Goal: Complete application form: Complete application form

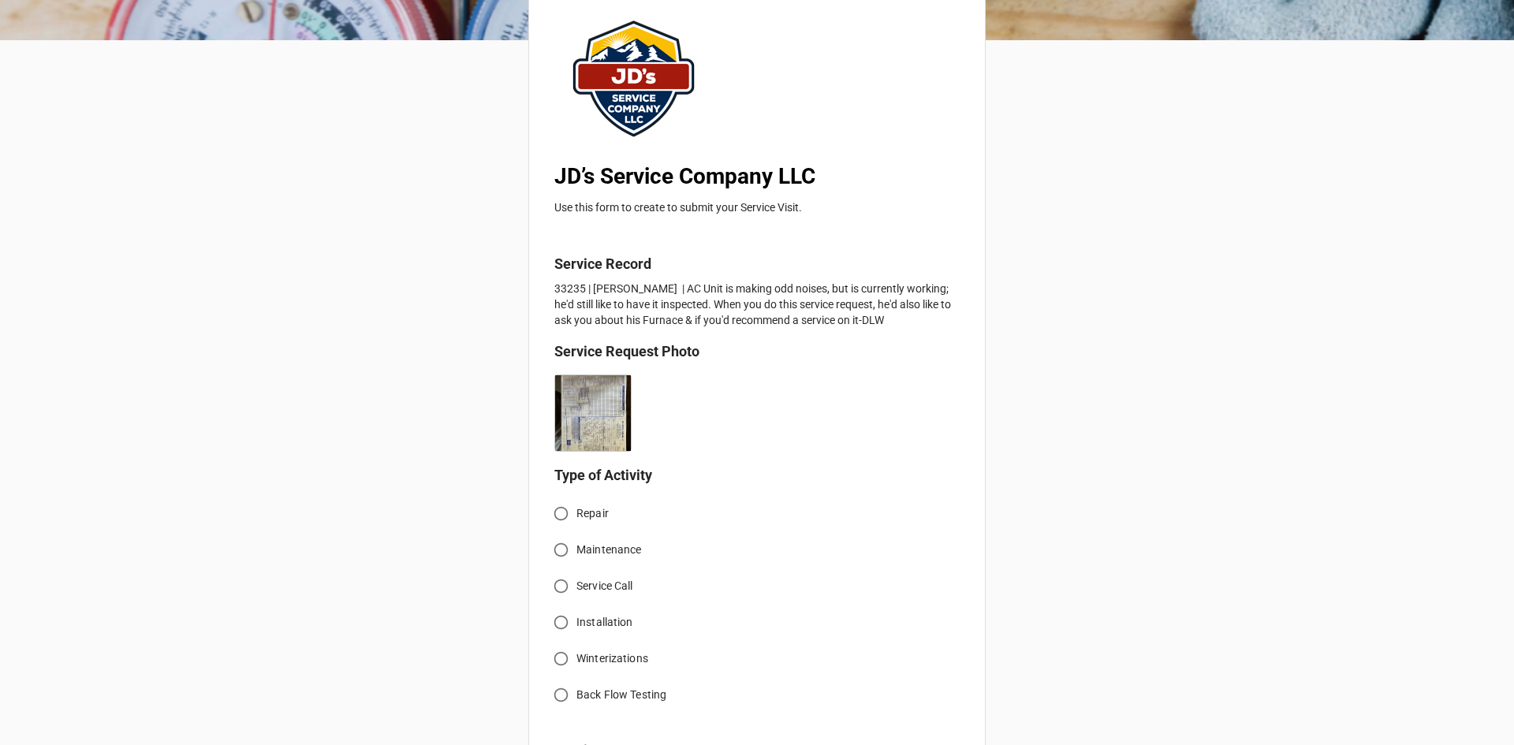
scroll to position [158, 0]
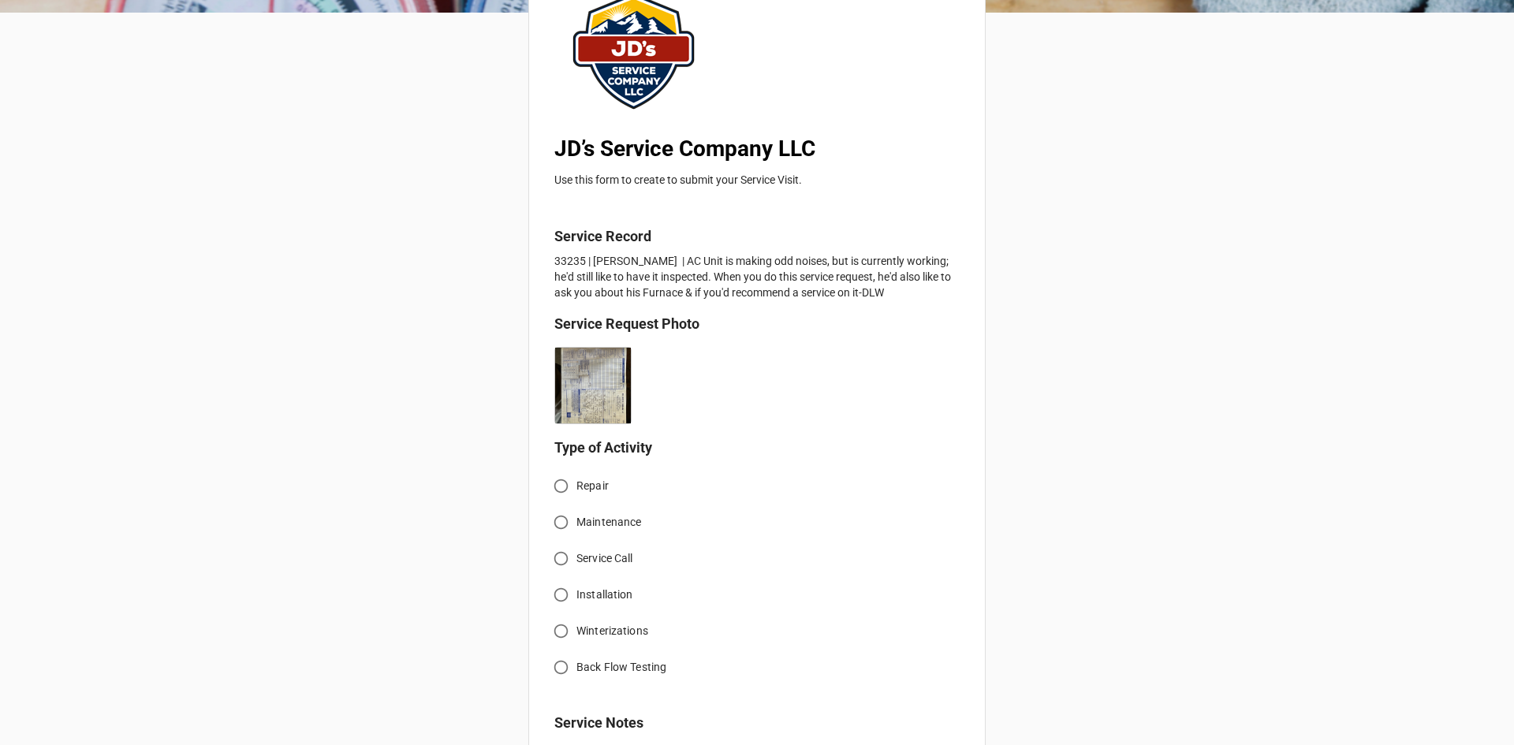
click at [554, 559] on input "Service Call" at bounding box center [561, 558] width 31 height 31
radio input "true"
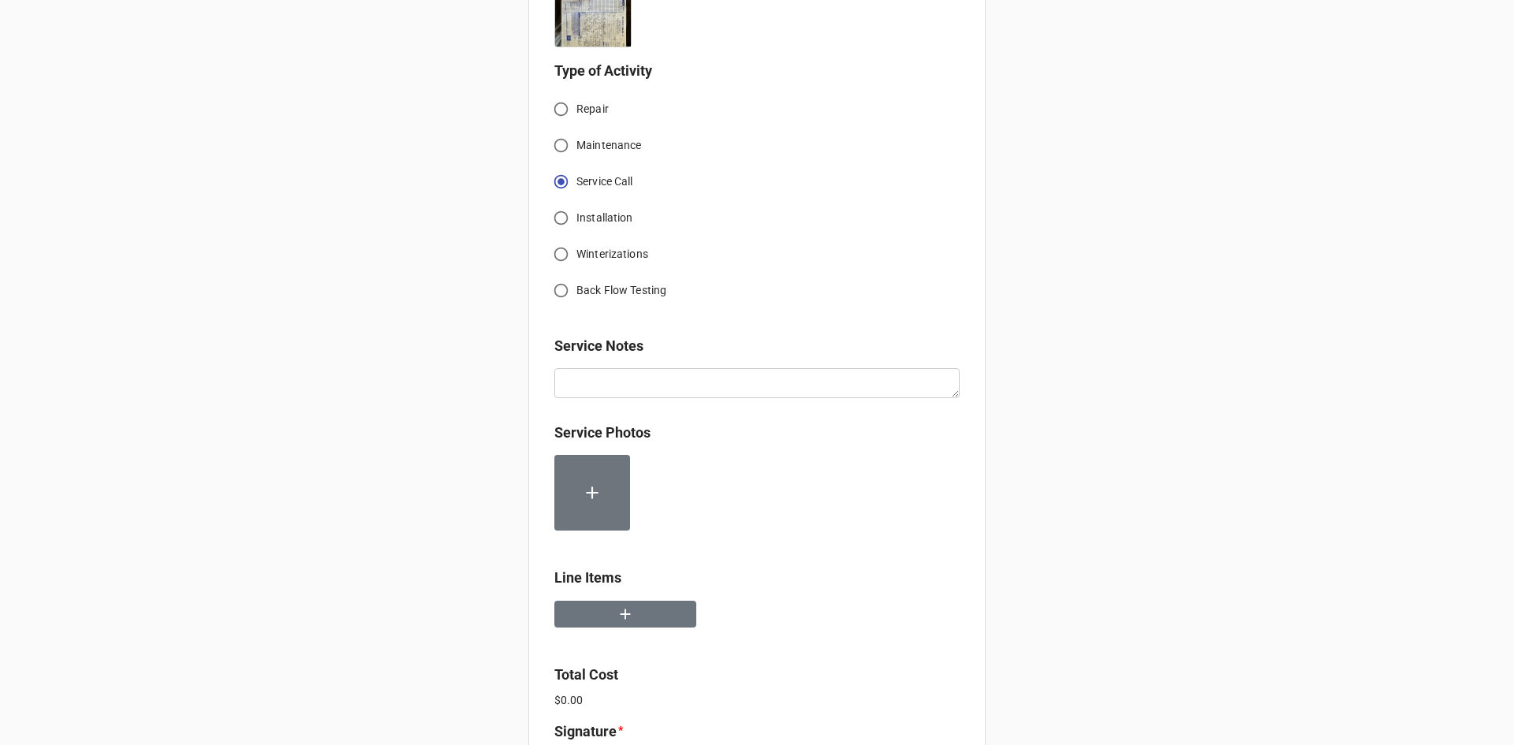
scroll to position [552, 0]
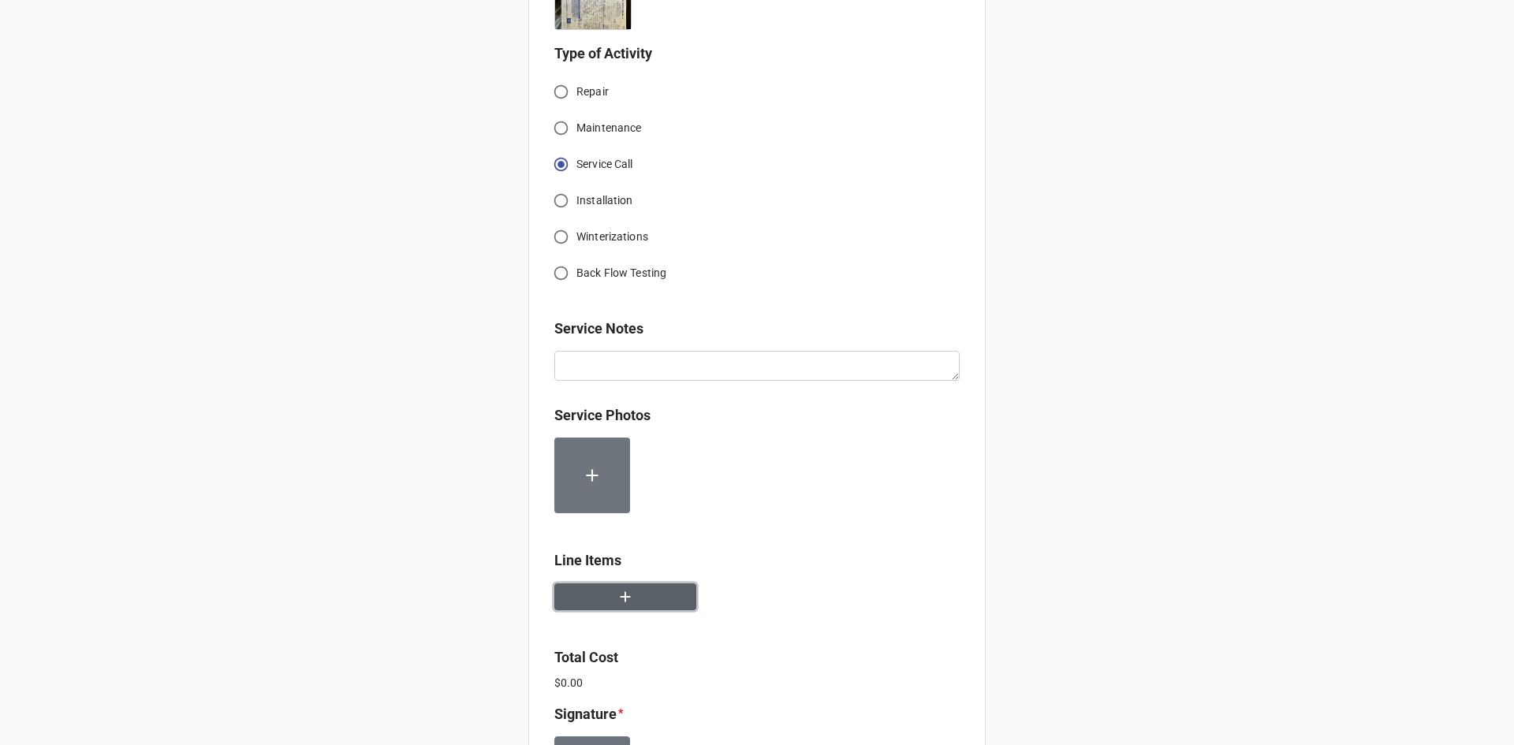
click at [603, 597] on button "button" at bounding box center [625, 597] width 142 height 28
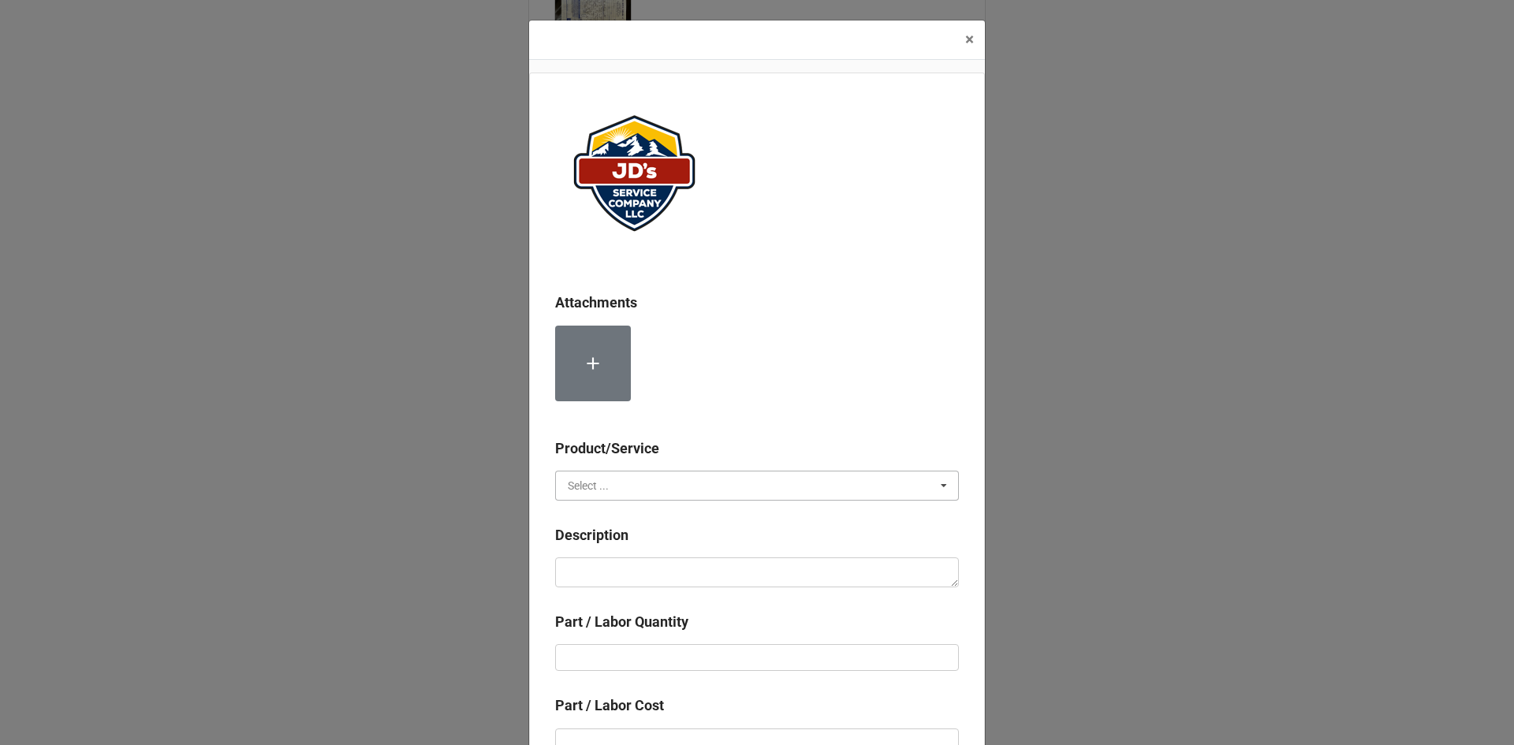
click at [651, 478] on input "text" at bounding box center [758, 485] width 402 height 28
click at [606, 515] on div "Services" at bounding box center [757, 514] width 402 height 29
click at [622, 583] on textarea at bounding box center [757, 572] width 404 height 30
paste textarea "1:00pm-2:00pm; Service Address: [STREET_ADDRESS][PERSON_NAME] [PERSON_NAME][GEO…"
type textarea "x"
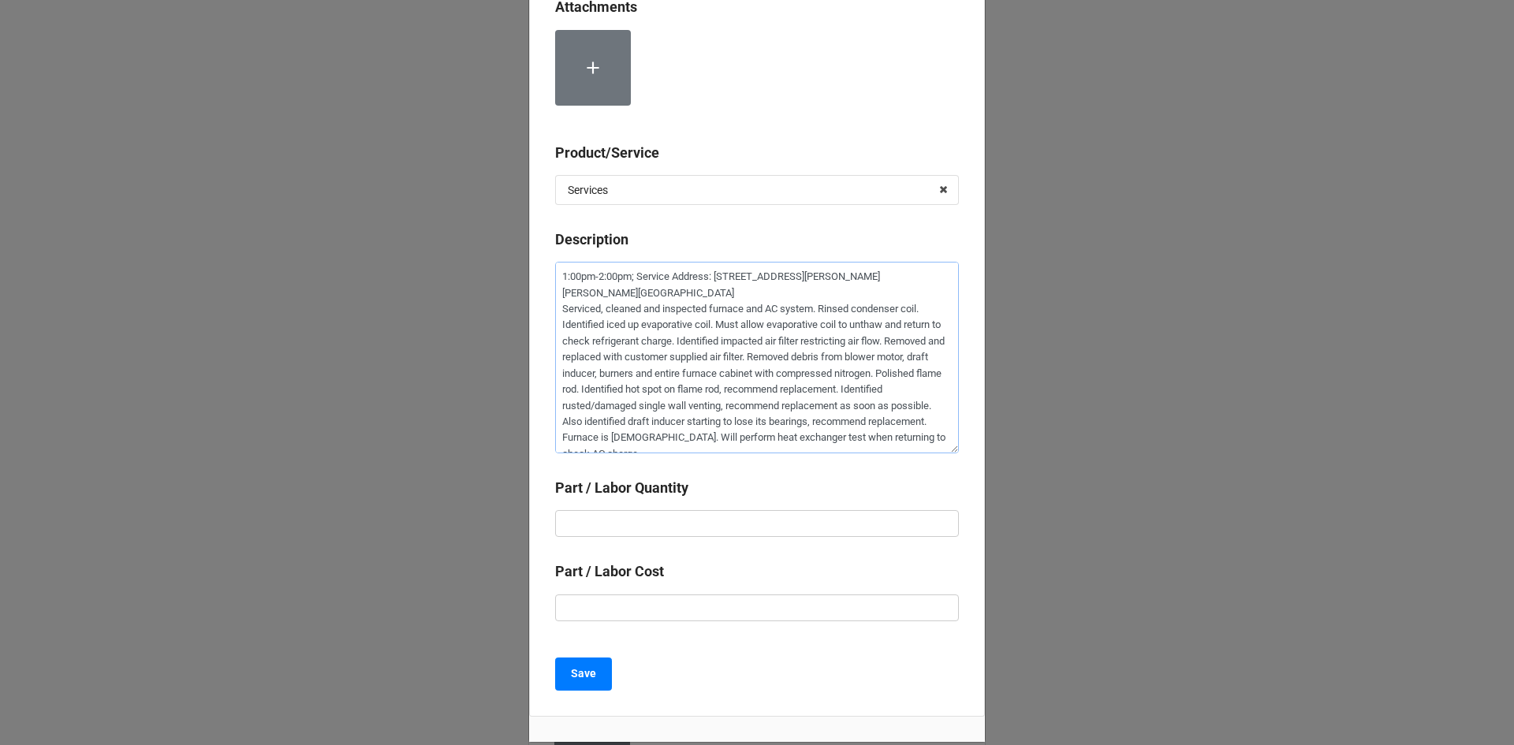
scroll to position [315, 0]
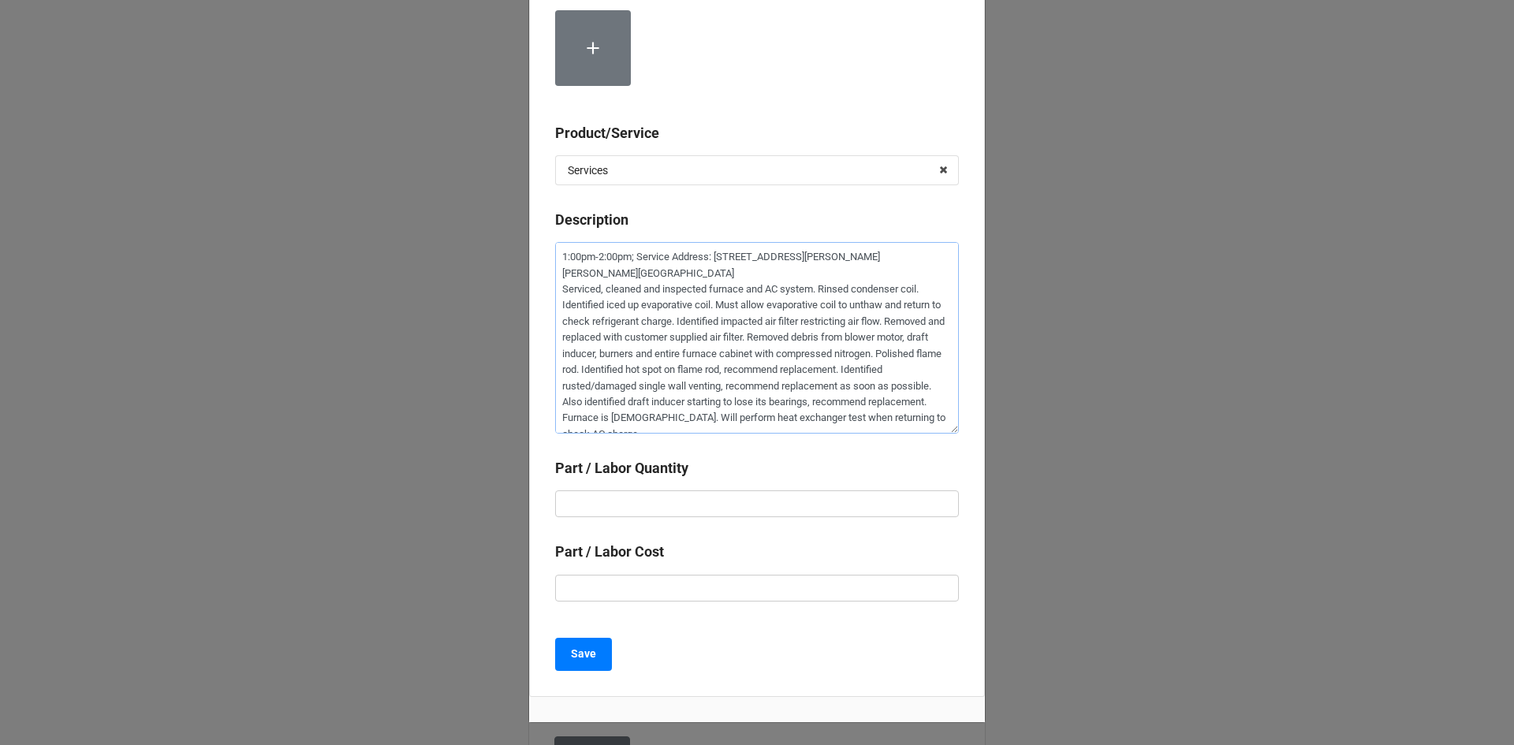
type textarea "1:00pm-2:00pm; Service Address: [STREET_ADDRESS][PERSON_NAME] [PERSON_NAME][GEO…"
click at [640, 506] on input "text" at bounding box center [757, 503] width 404 height 27
type textarea "x"
type input "1"
type textarea "x"
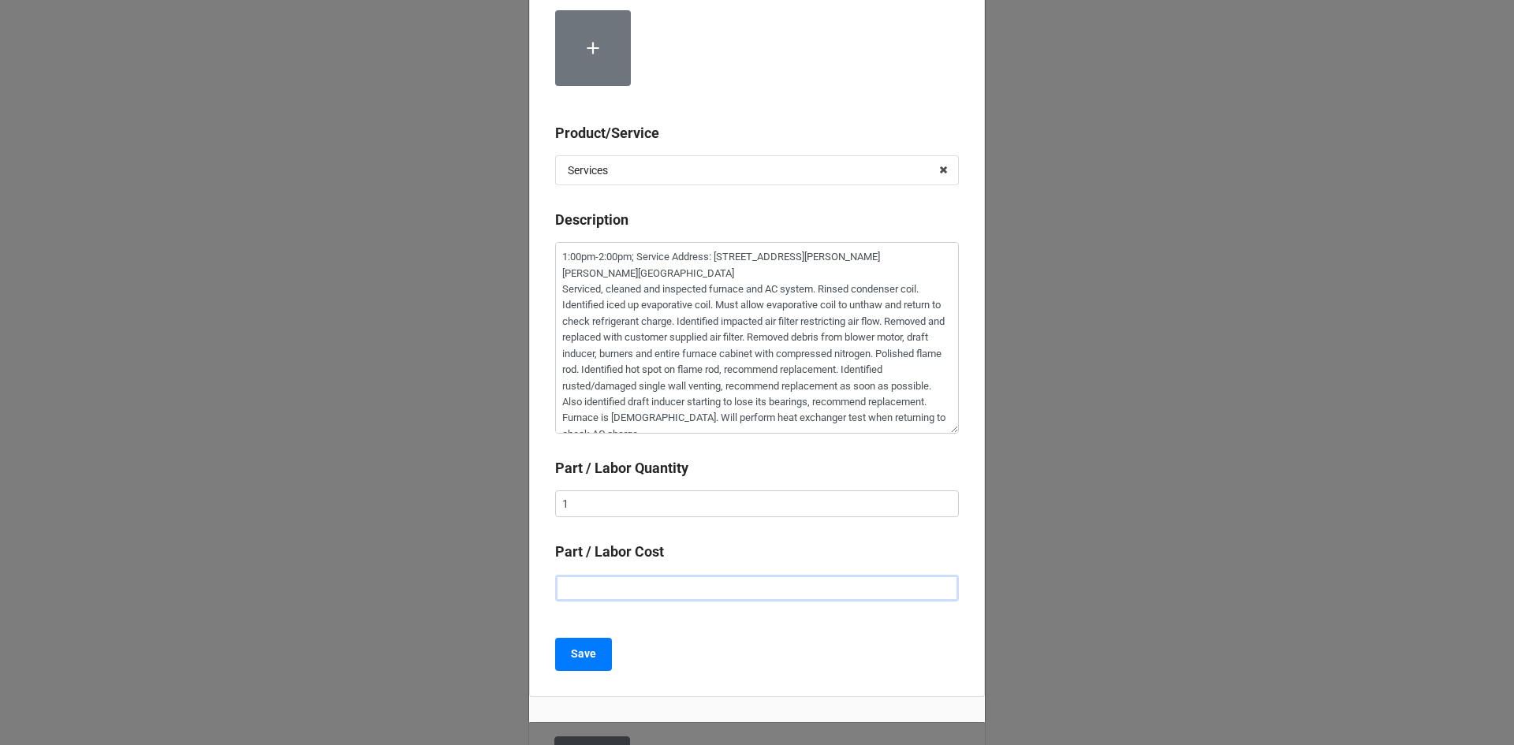
type input "$2.00"
type textarea "x"
type input "$22.00"
type textarea "x"
type input "$225.00"
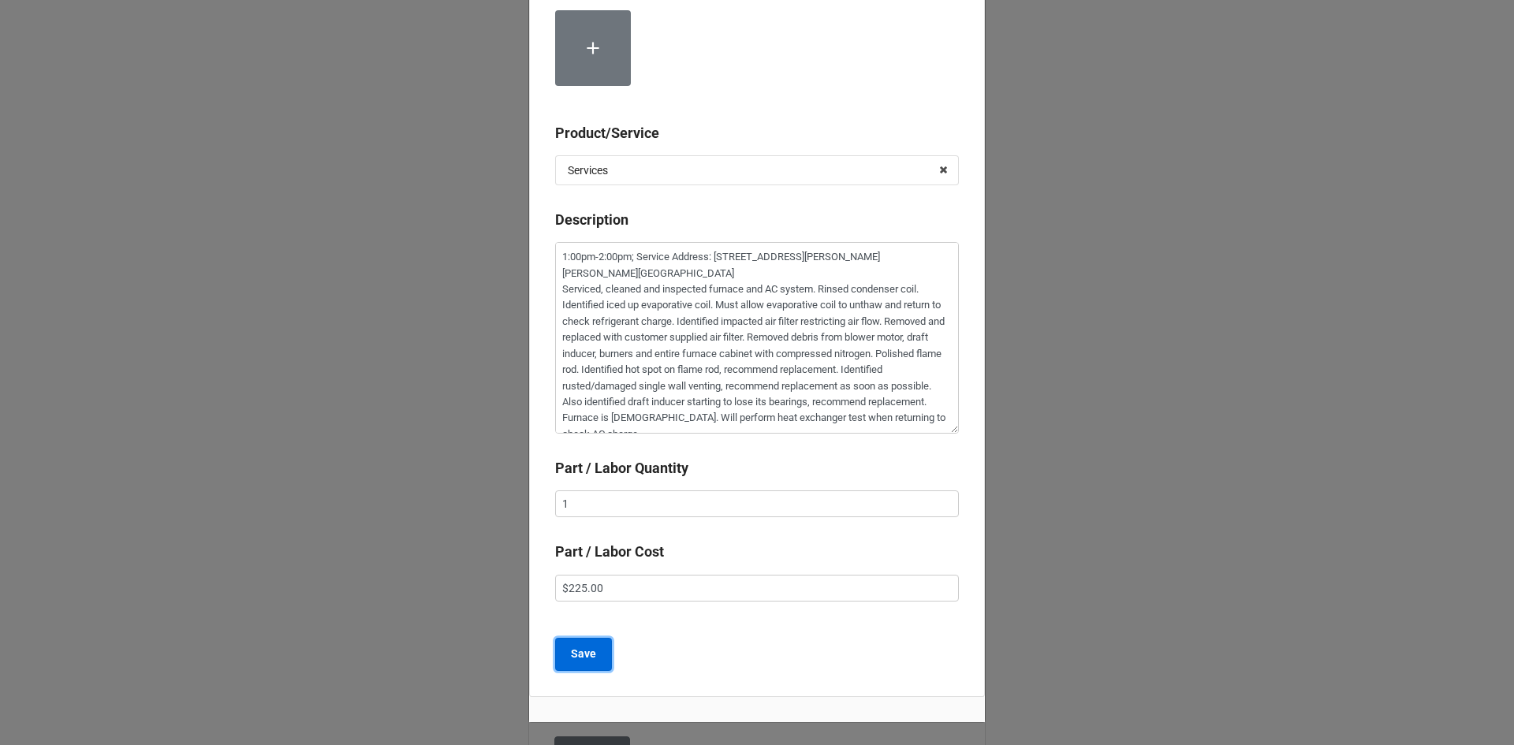
click at [587, 659] on b "Save" at bounding box center [583, 654] width 25 height 17
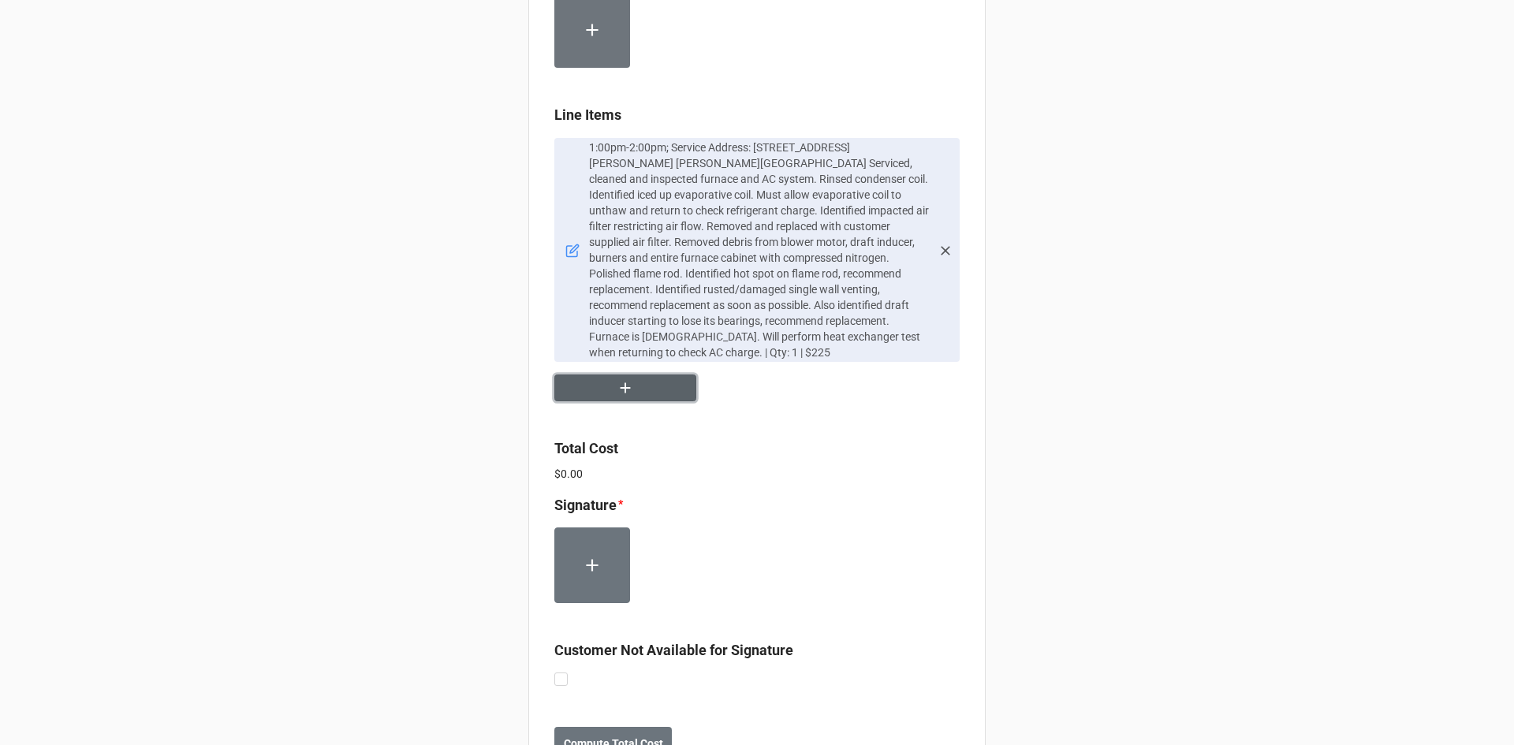
click at [603, 374] on button "button" at bounding box center [625, 388] width 142 height 28
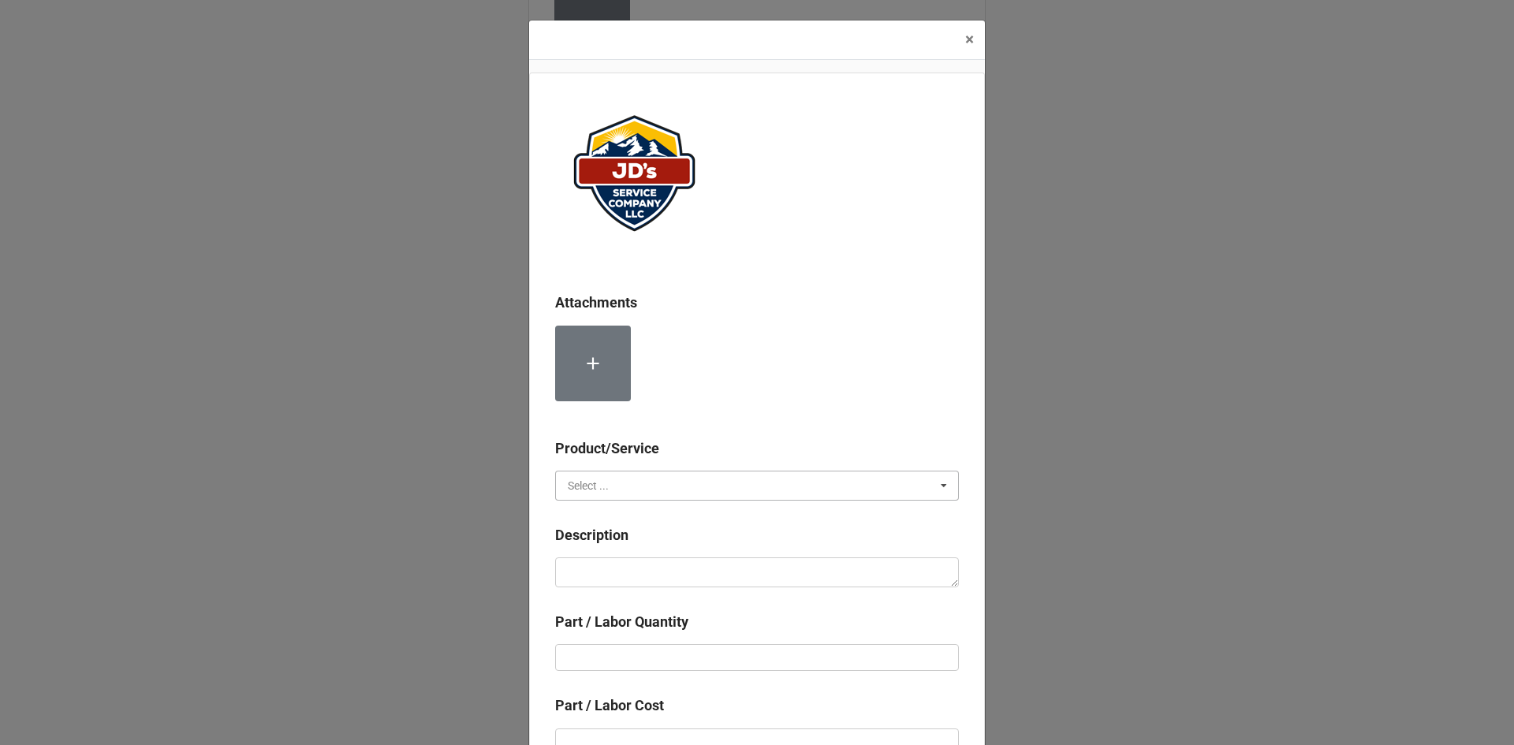
click at [620, 482] on input "text" at bounding box center [758, 485] width 402 height 28
click at [611, 542] on span "Material Cost" at bounding box center [600, 544] width 65 height 13
click at [620, 574] on textarea at bounding box center [757, 572] width 404 height 30
type textarea "x"
type textarea "C"
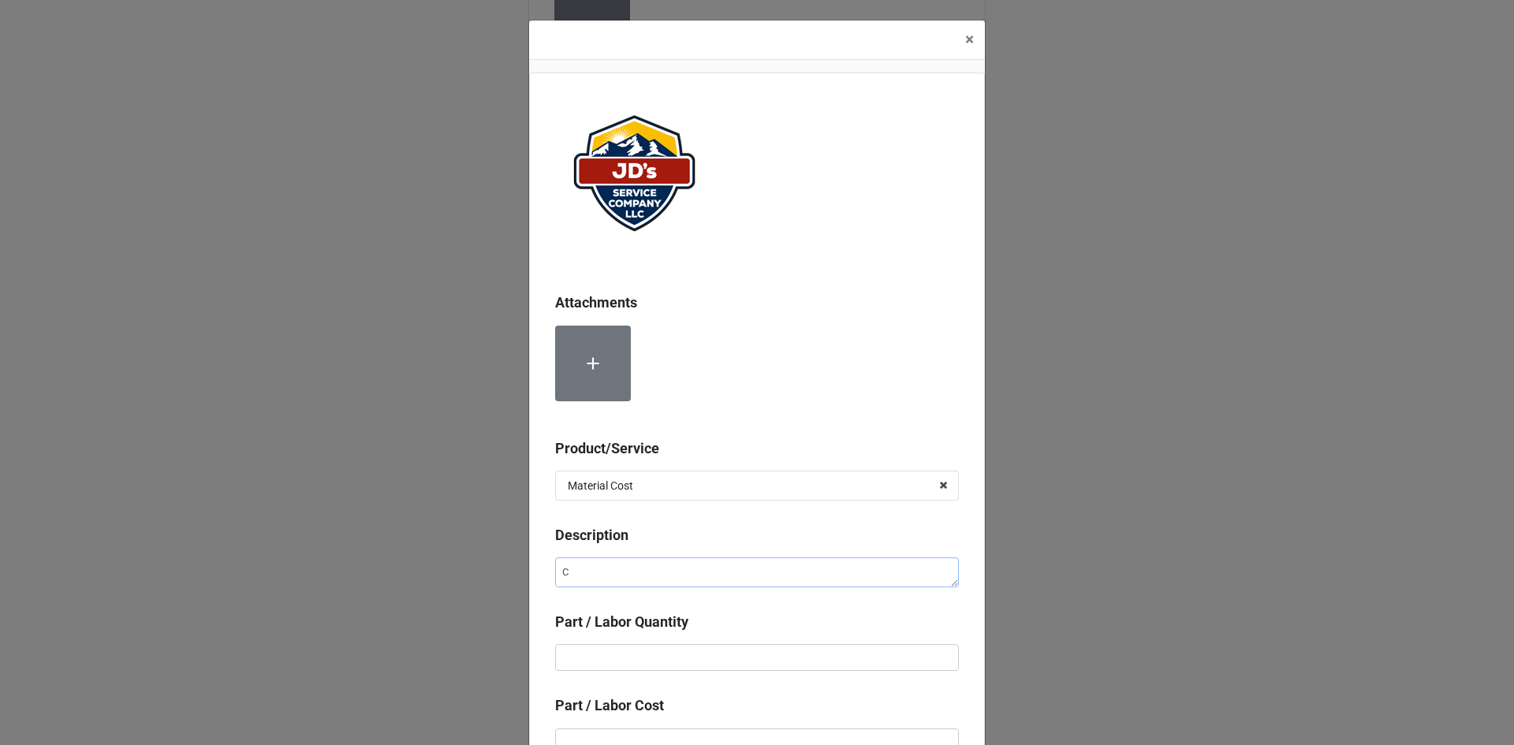
type textarea "x"
type textarea "Co"
type textarea "x"
type textarea "Com"
type textarea "x"
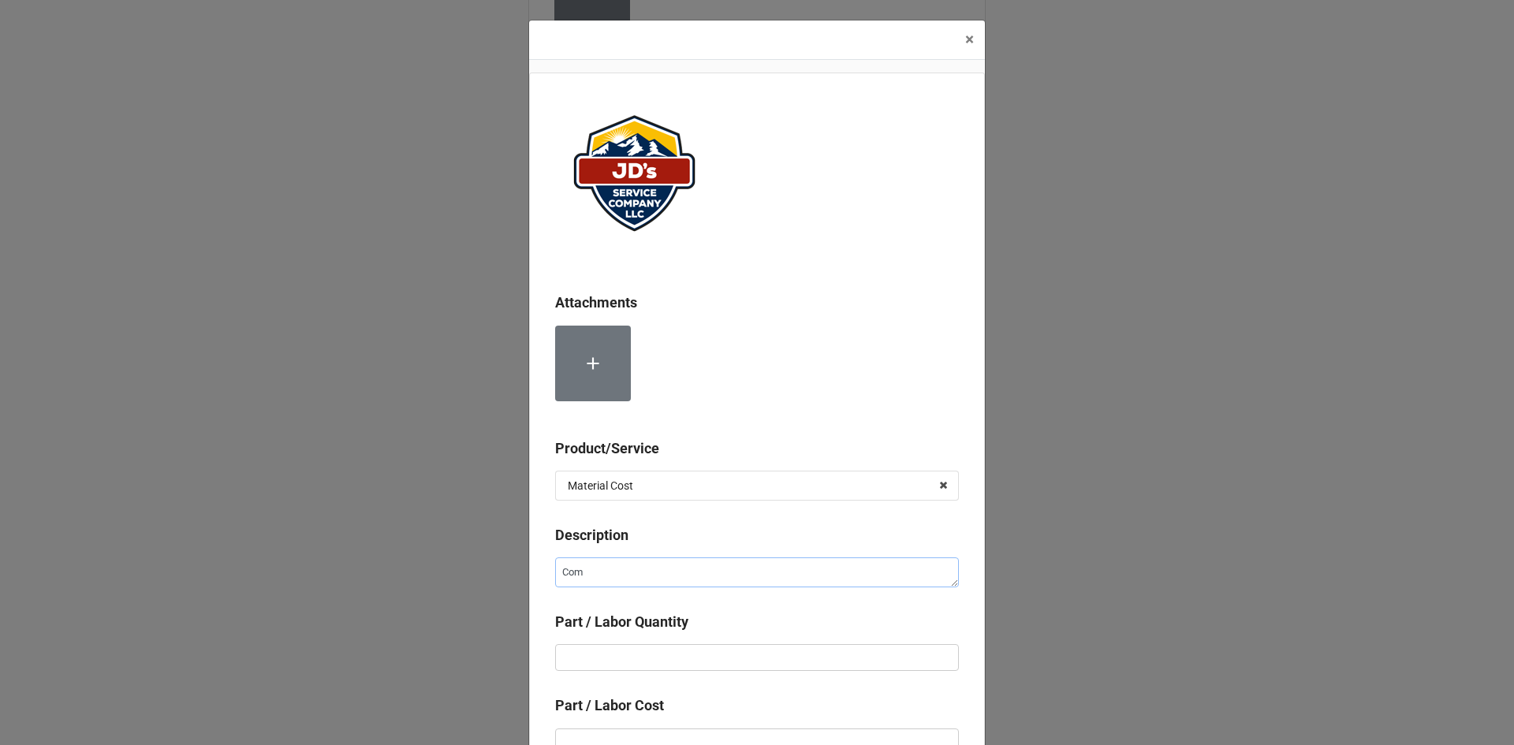
type textarea "Comp"
type textarea "x"
type textarea "Compr"
type textarea "x"
type textarea "Compre"
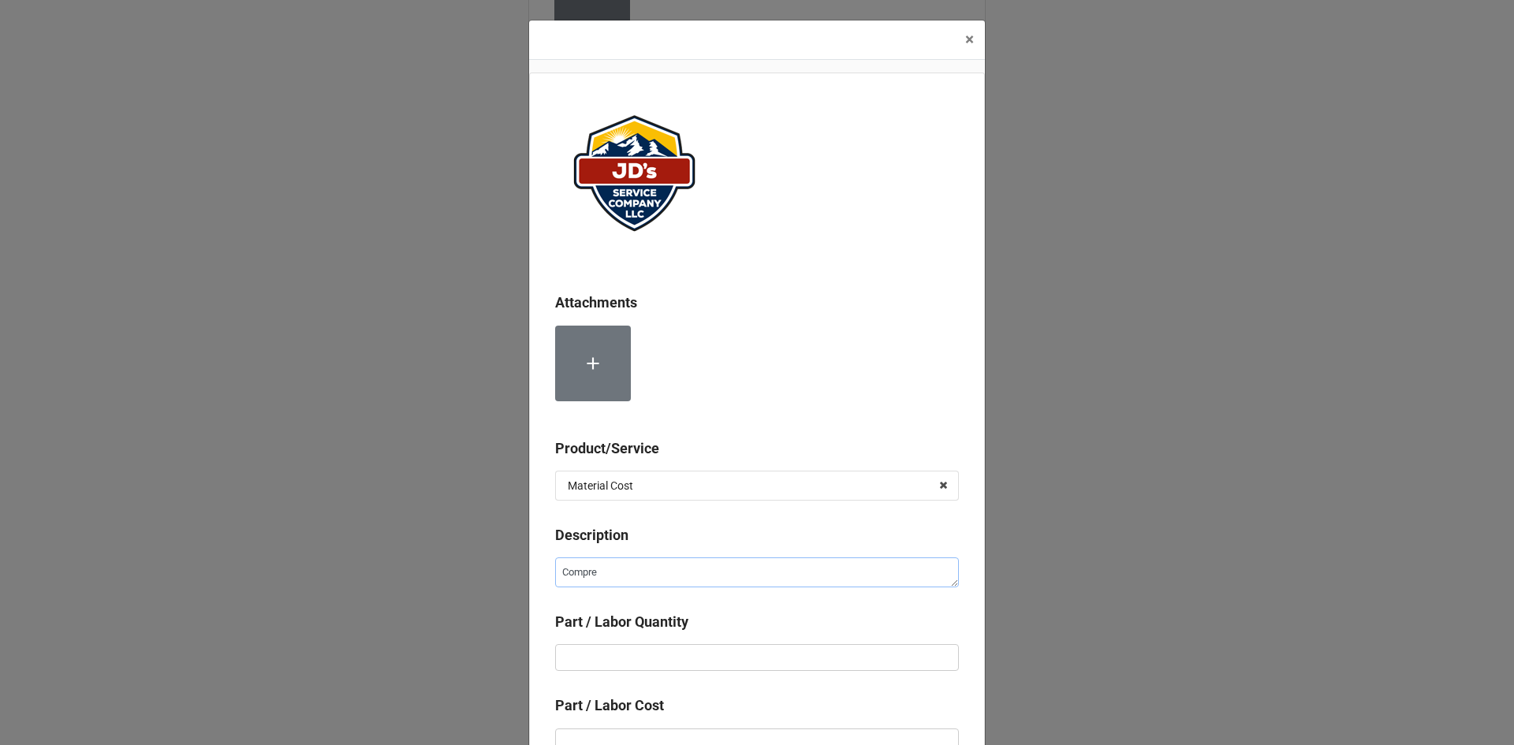
type textarea "x"
type textarea "Compres"
type textarea "x"
type textarea "Compress"
type textarea "x"
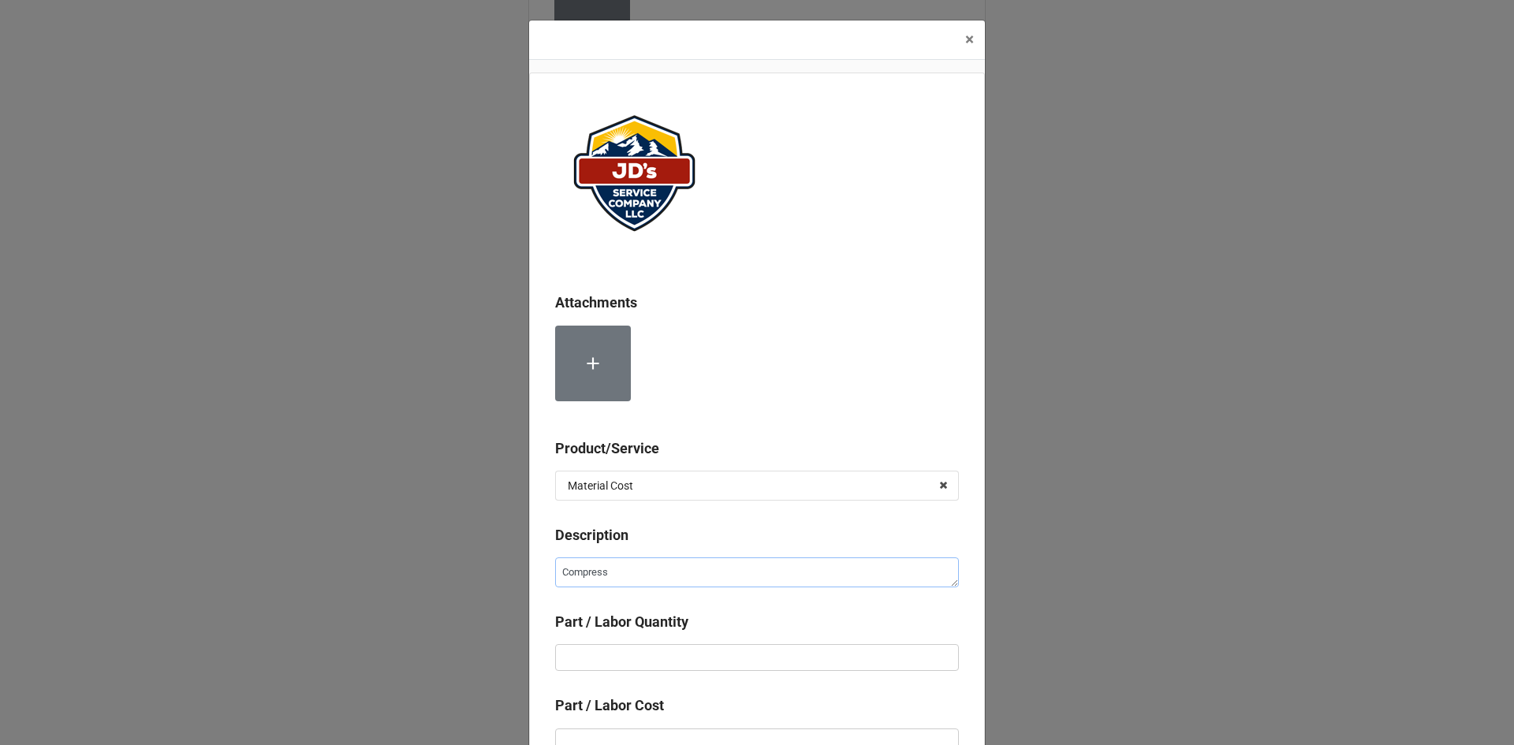
type textarea "Compresse"
type textarea "x"
type textarea "Compressed"
type textarea "x"
type textarea "Compressed"
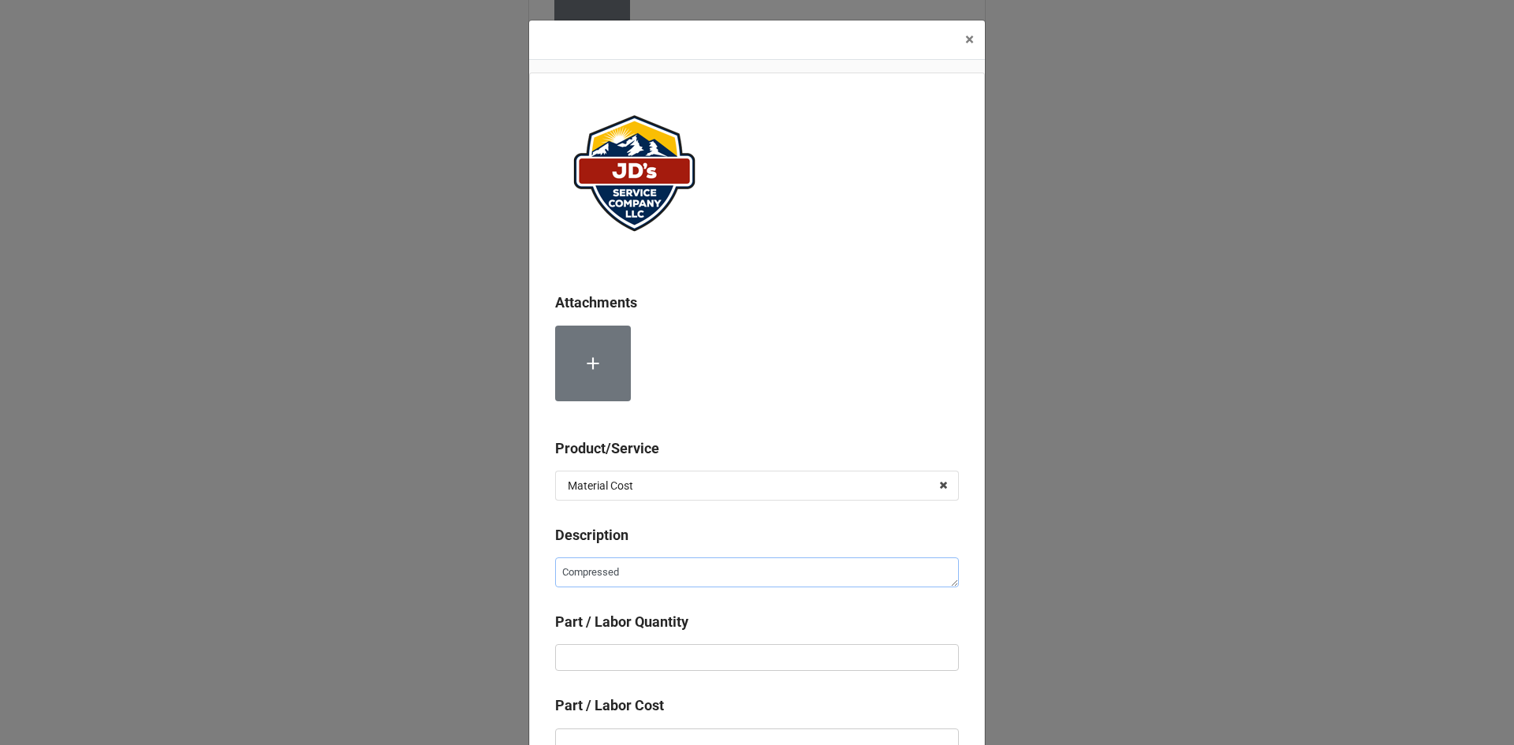
type textarea "x"
type textarea "Compressed N"
type textarea "x"
type textarea "Compressed Ni"
type textarea "x"
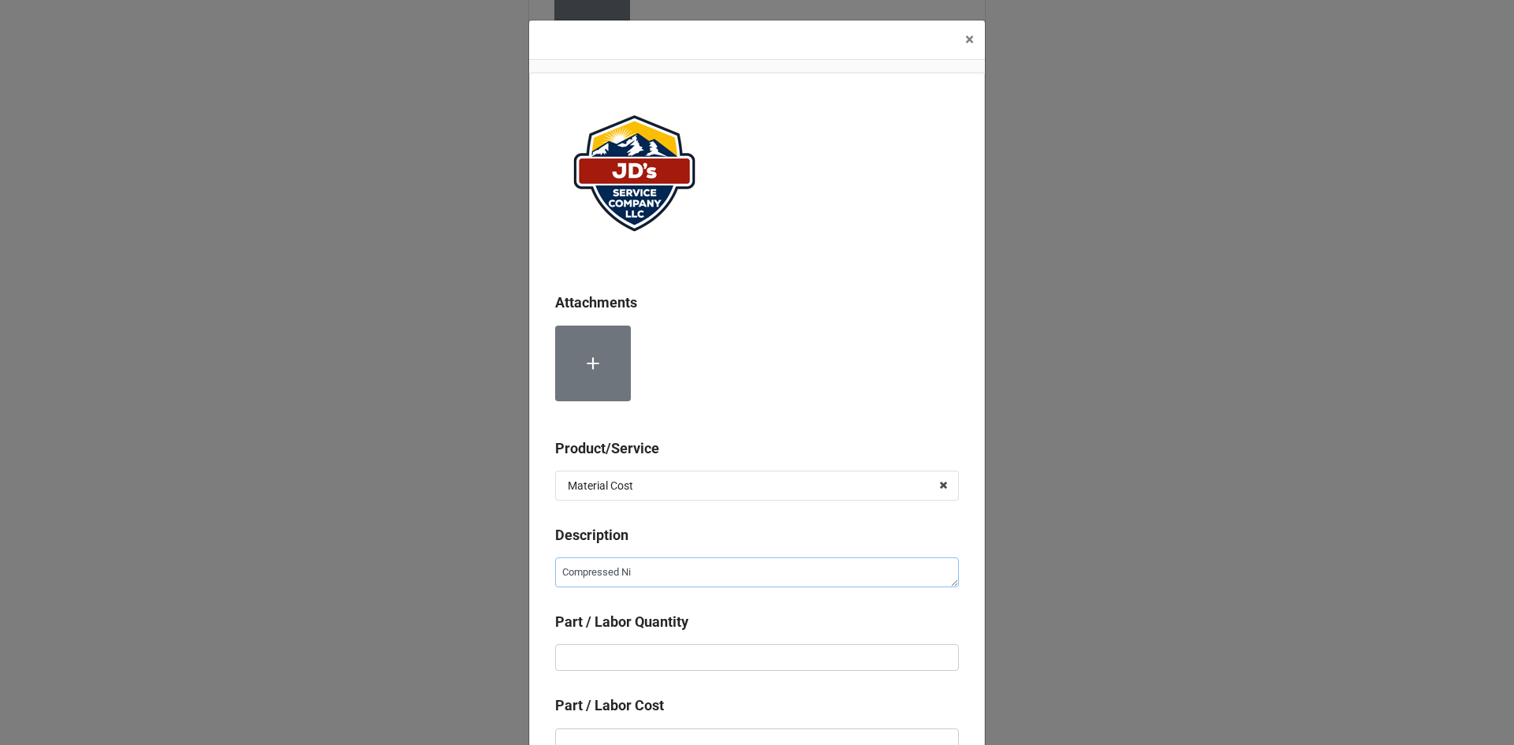
type textarea "Compressed Nit"
type textarea "x"
type textarea "Compressed Nitr"
type textarea "x"
type textarea "Compressed Nitro"
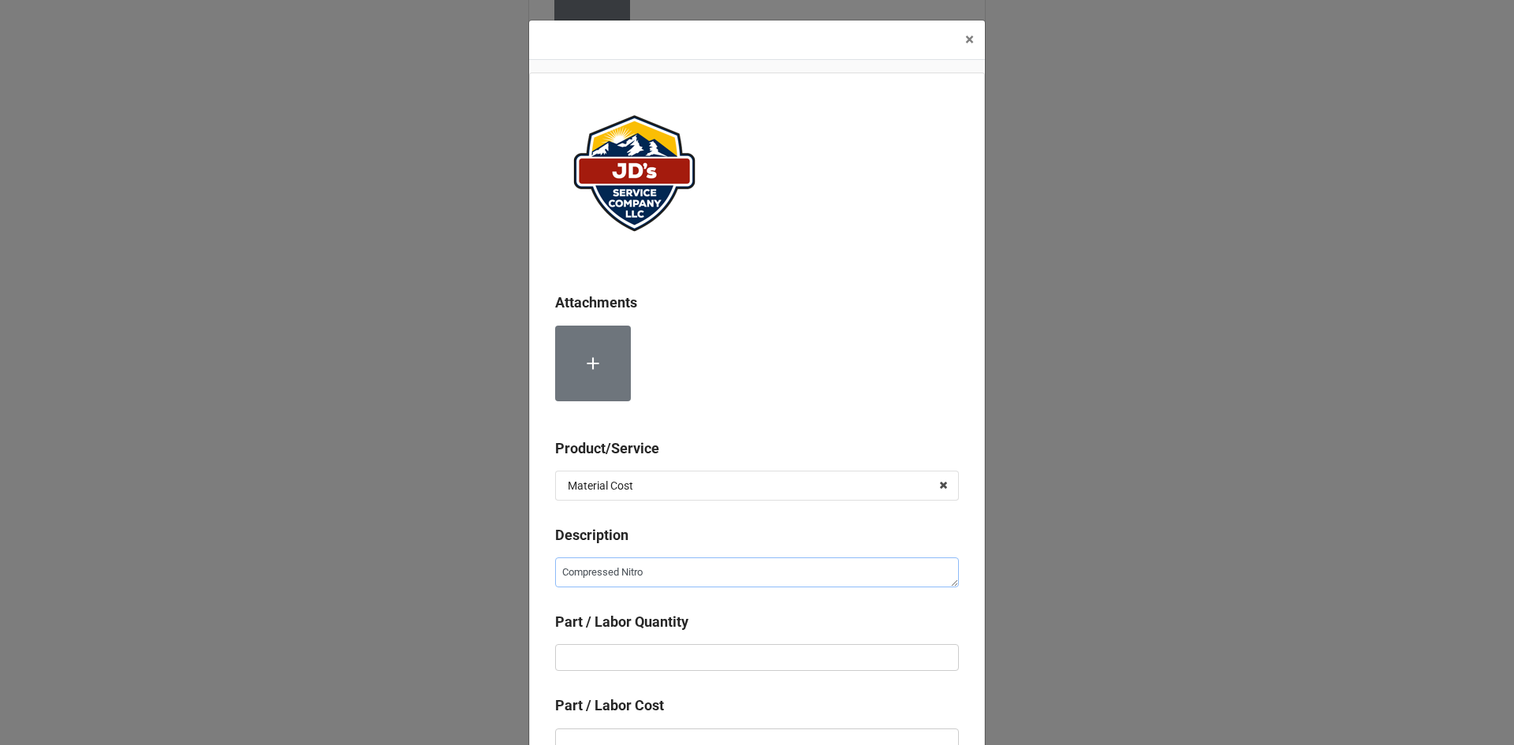
type textarea "x"
type textarea "Compressed Nitrob"
type textarea "x"
type textarea "Compressed Nitro"
type textarea "x"
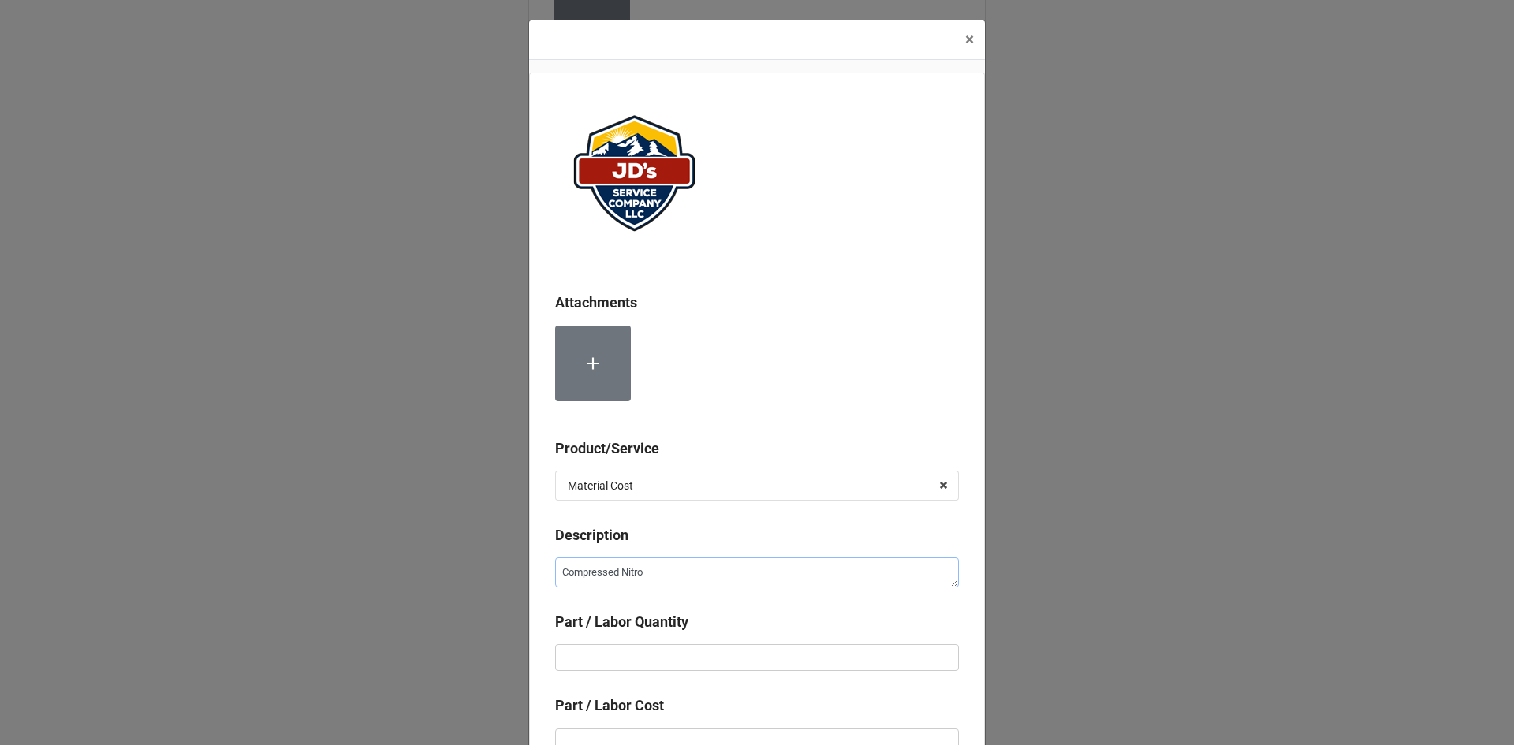
type textarea "Compressed Nitrog"
type textarea "x"
type textarea "Compressed Nitroge"
type textarea "x"
type textarea "Compressed Nitrogen"
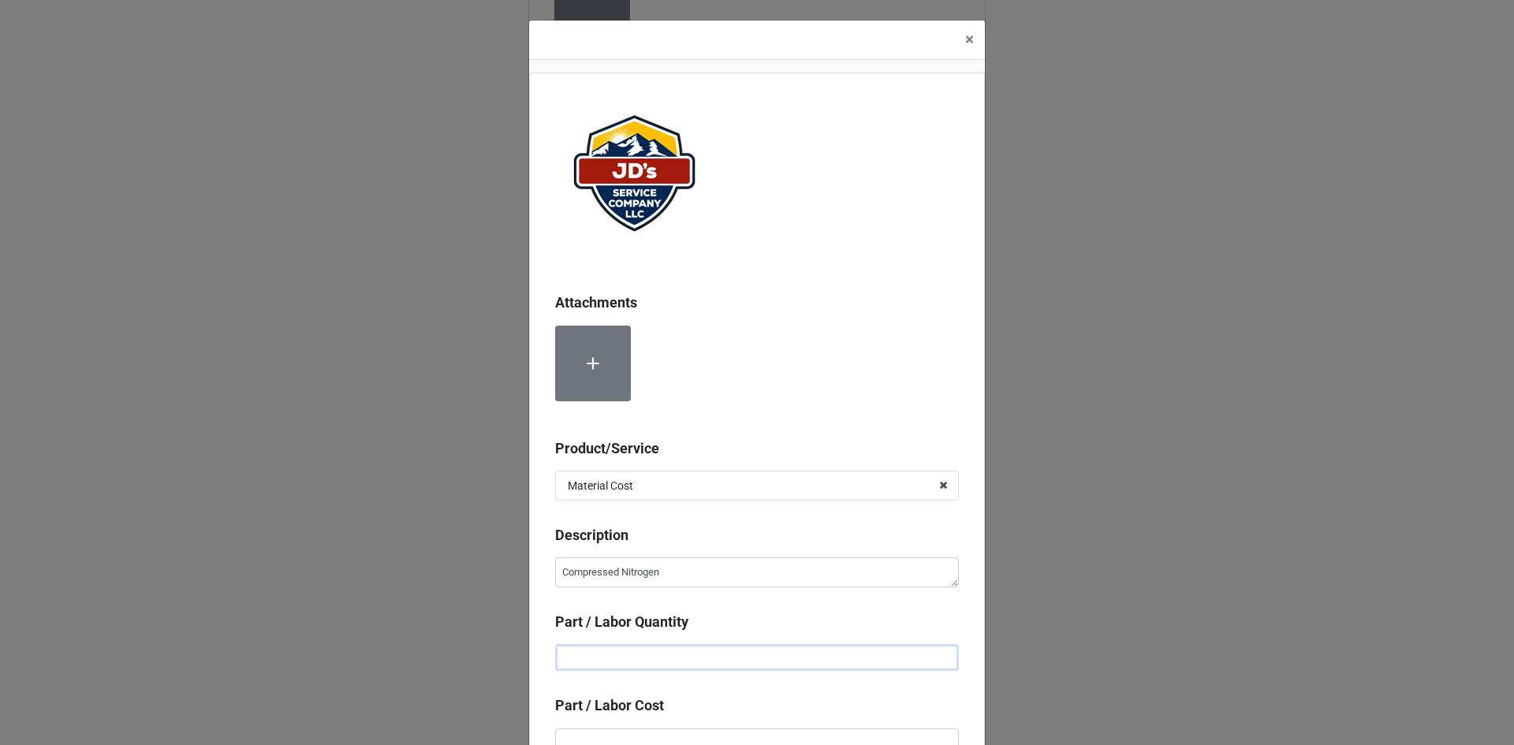
type textarea "x"
type input "2"
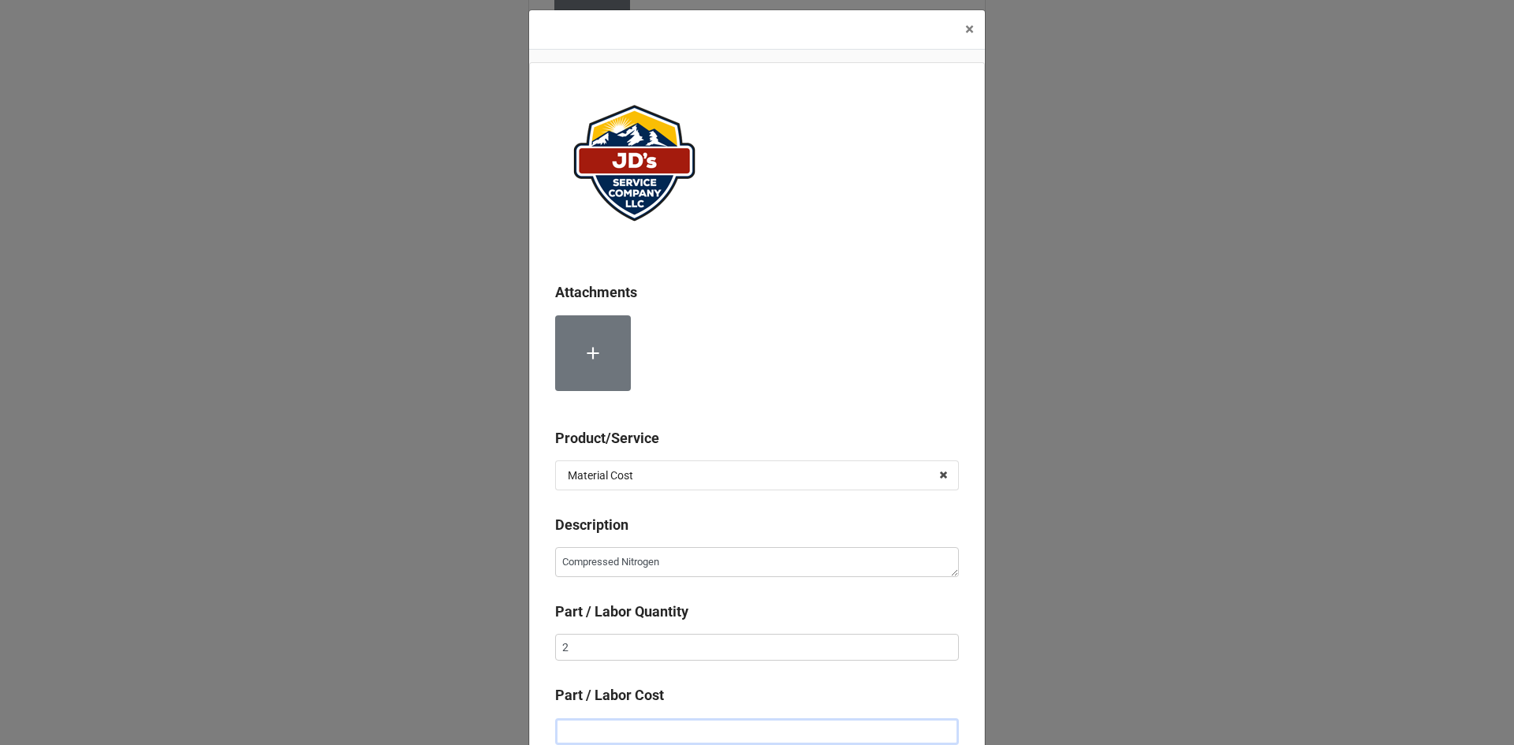
type textarea "x"
type input "$2.00"
type textarea "x"
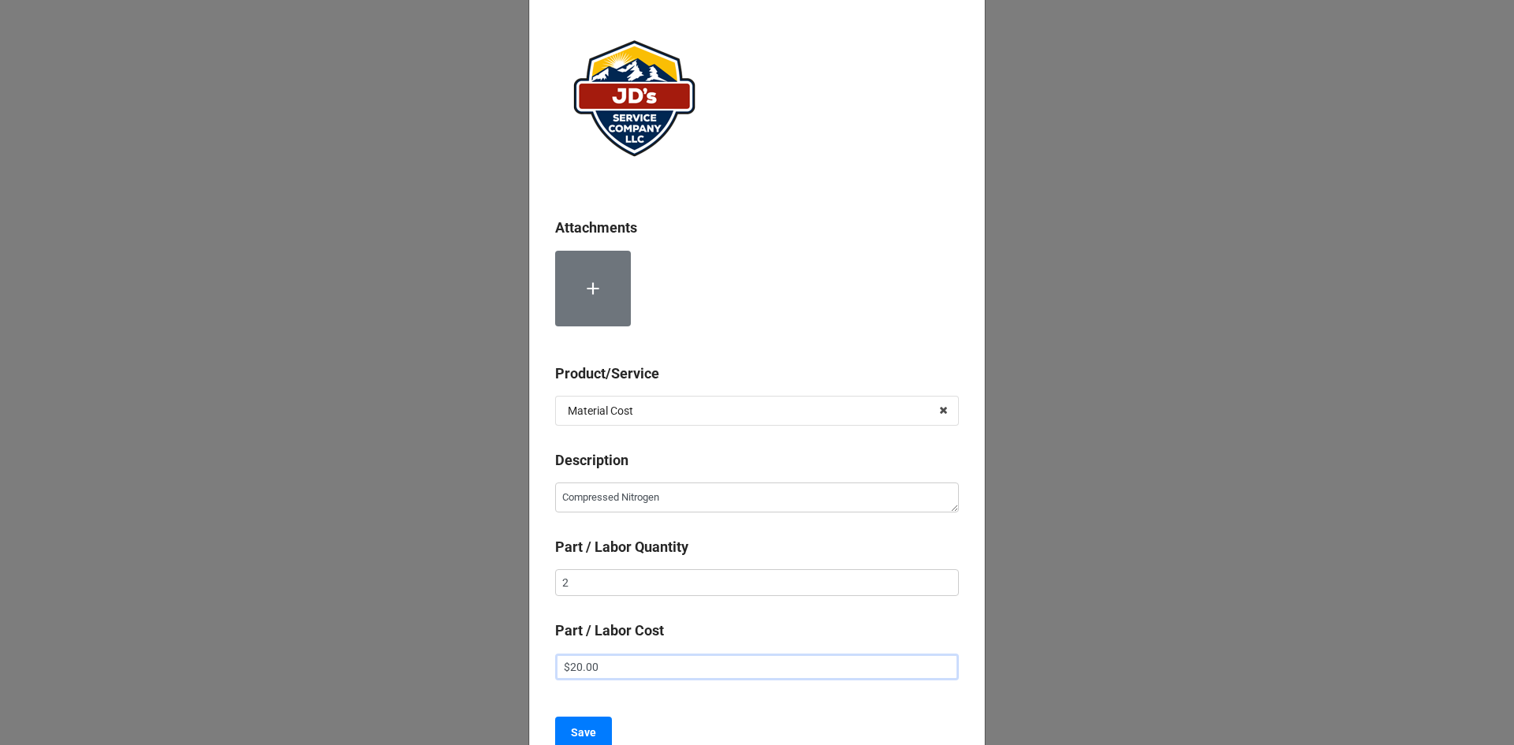
scroll to position [79, 0]
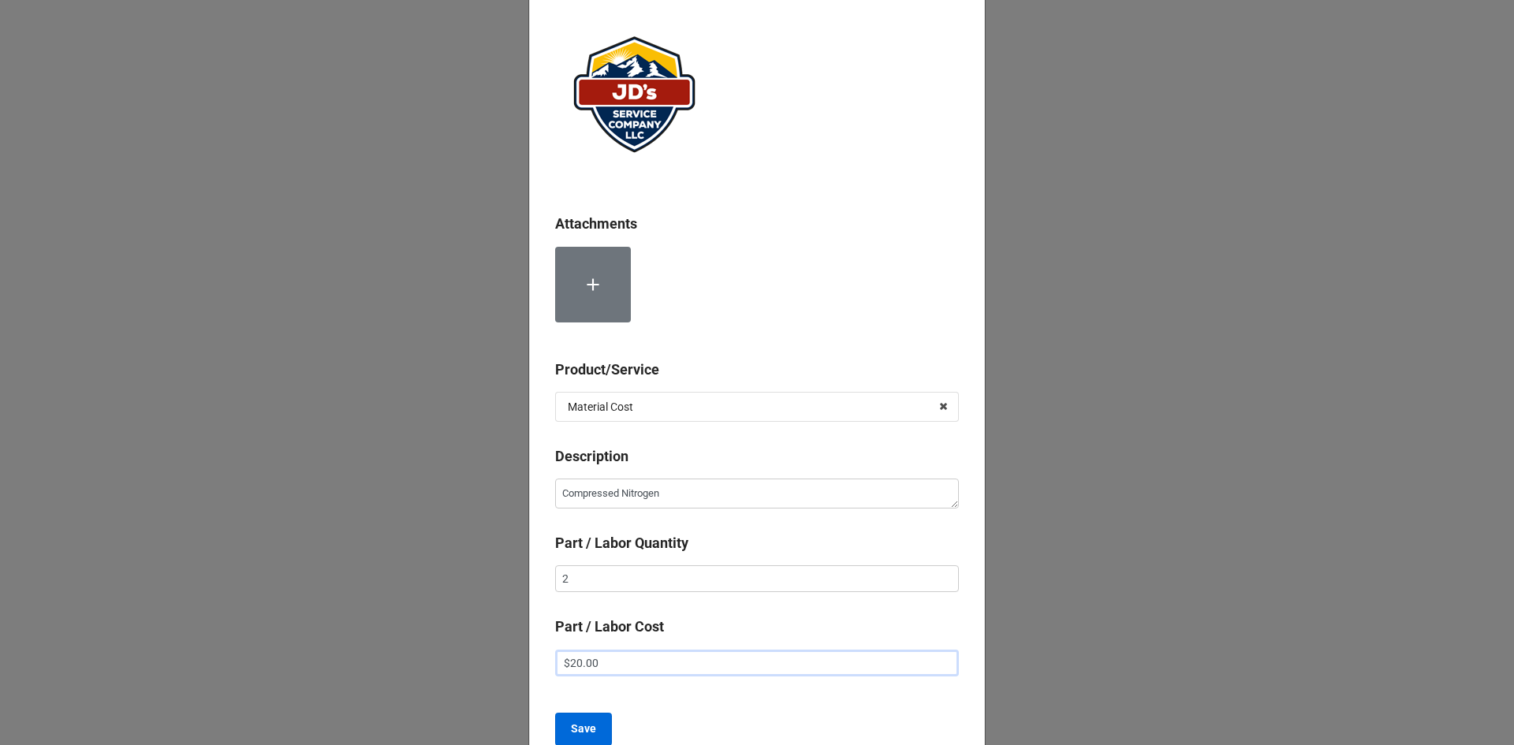
type input "$20.00"
click at [587, 728] on b "Save" at bounding box center [583, 729] width 25 height 17
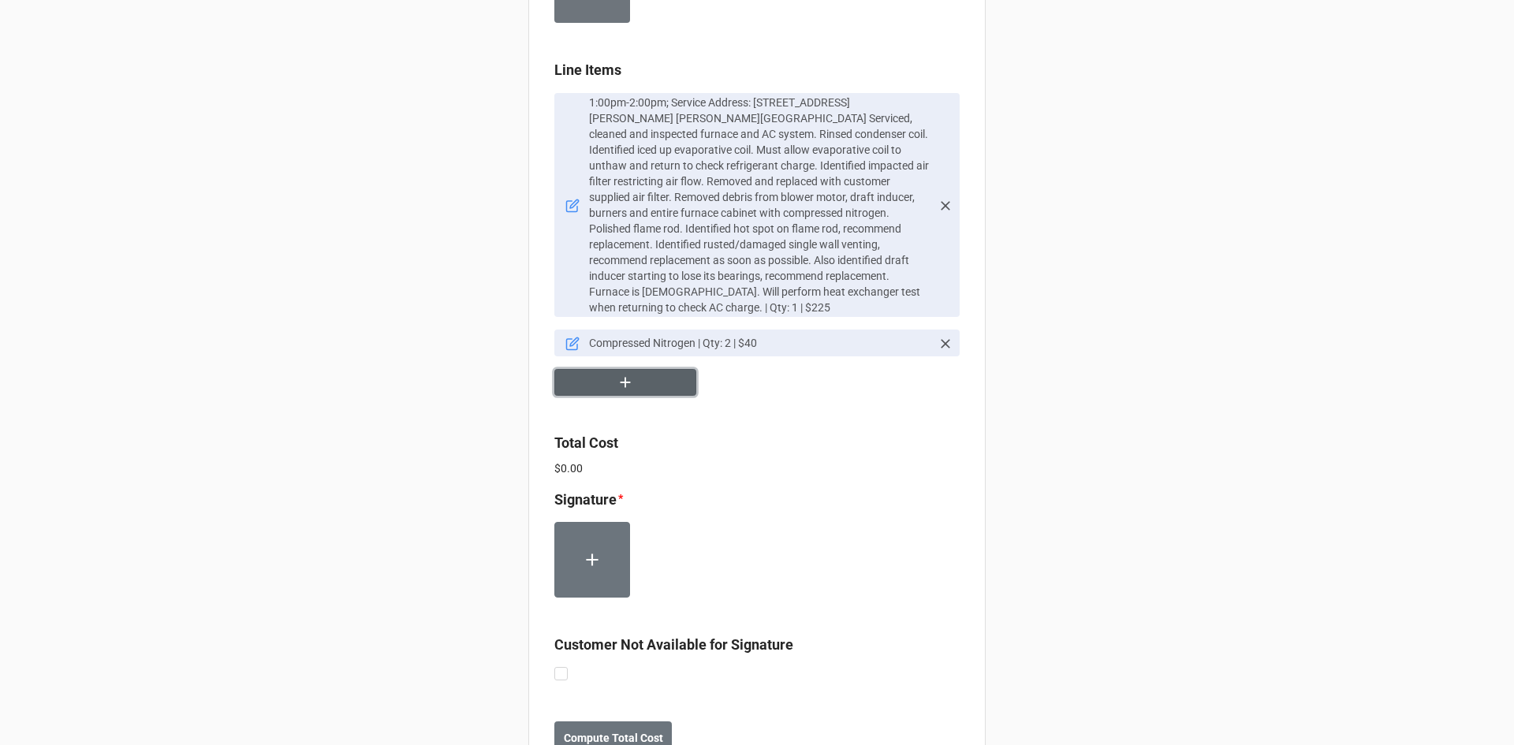
scroll to position [1088, 0]
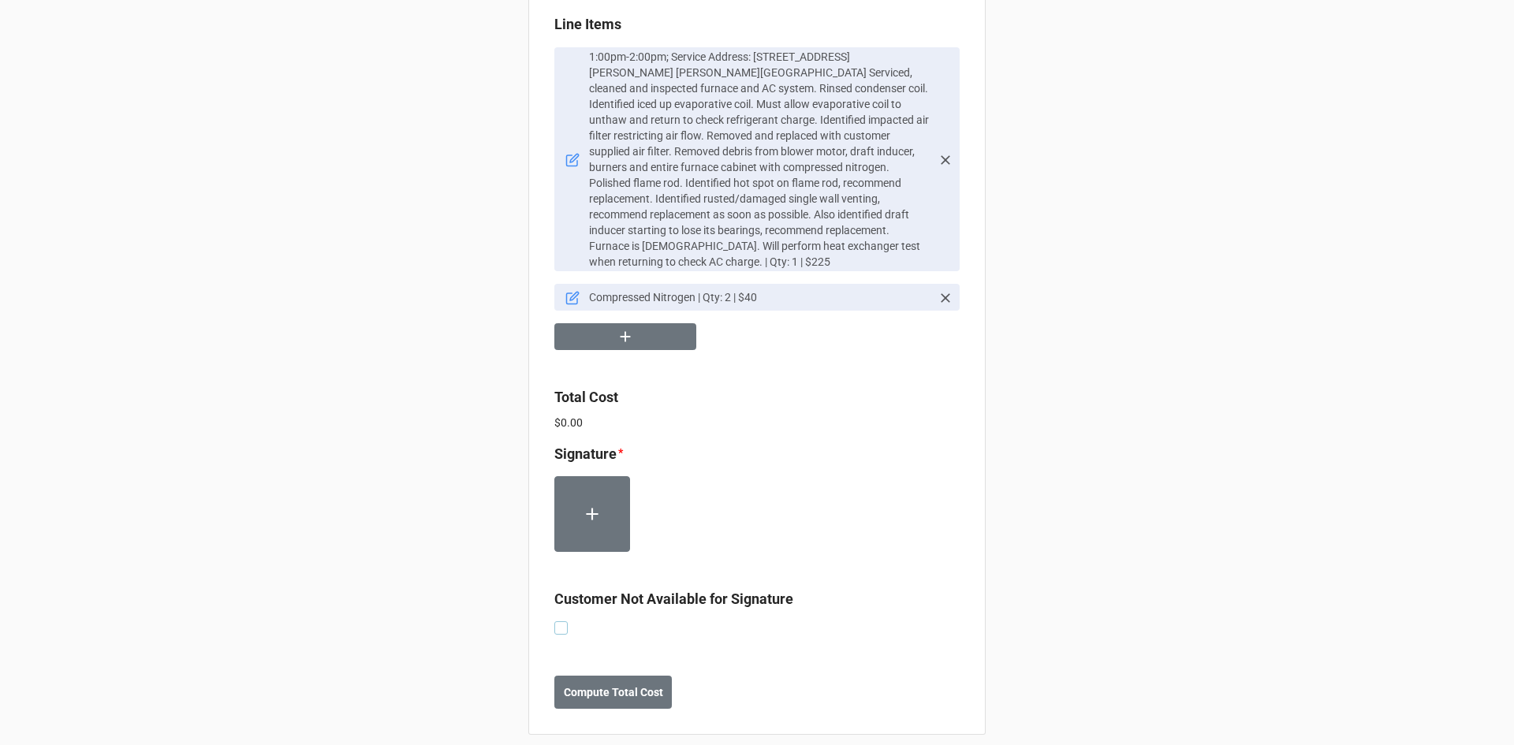
click at [558, 621] on label at bounding box center [560, 621] width 13 height 0
checkbox input "true"
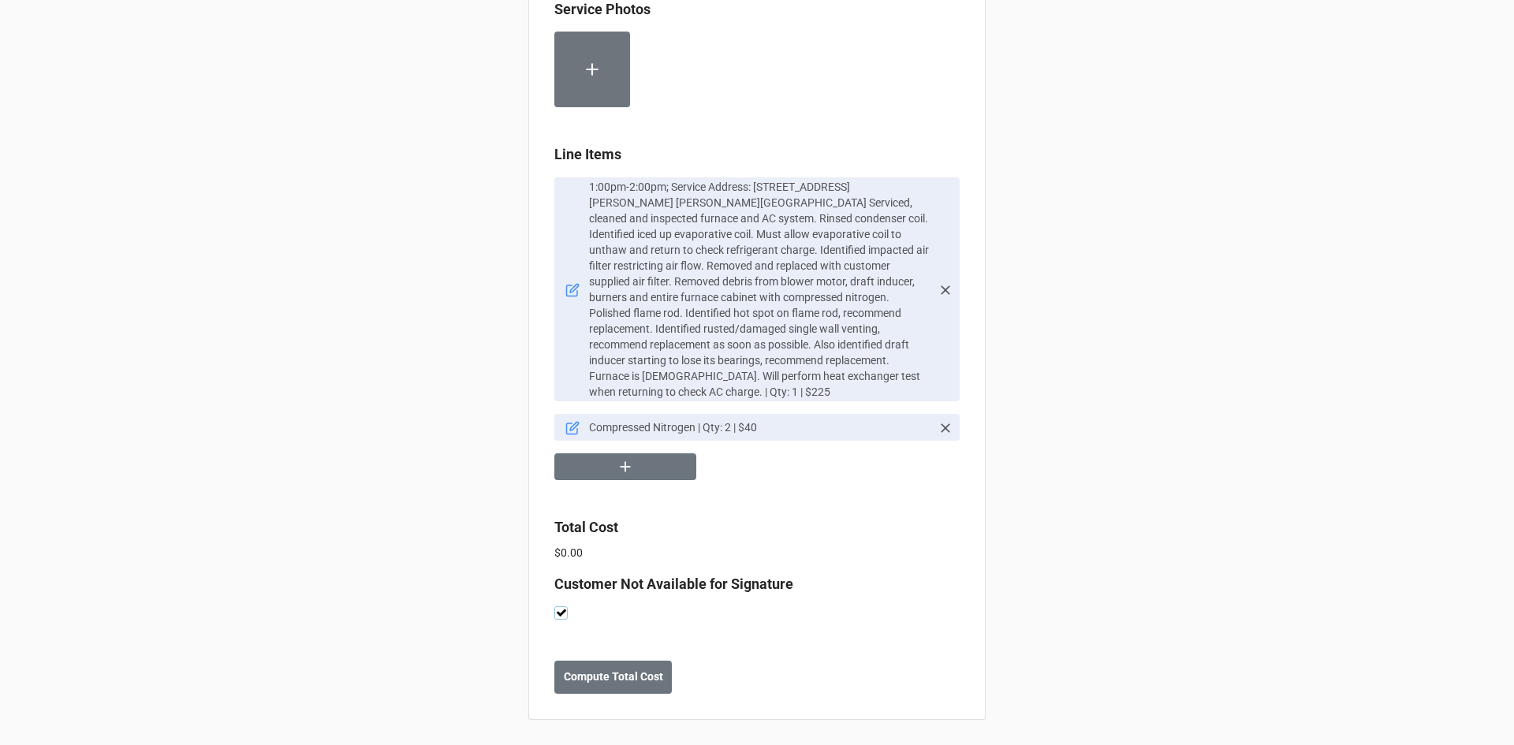
scroll to position [943, 0]
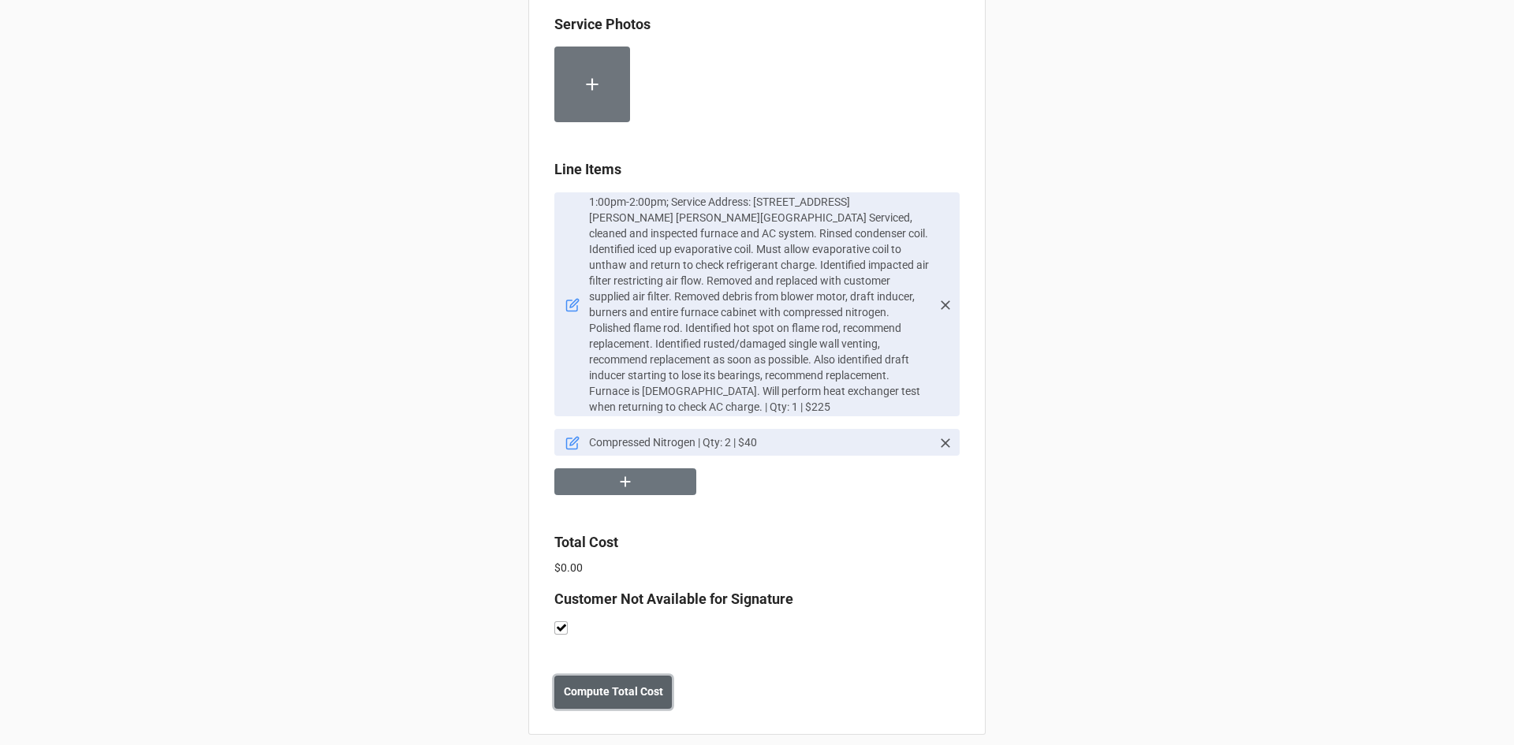
click at [610, 684] on b "Compute Total Cost" at bounding box center [613, 692] width 99 height 17
click at [573, 684] on b "Save" at bounding box center [582, 692] width 25 height 17
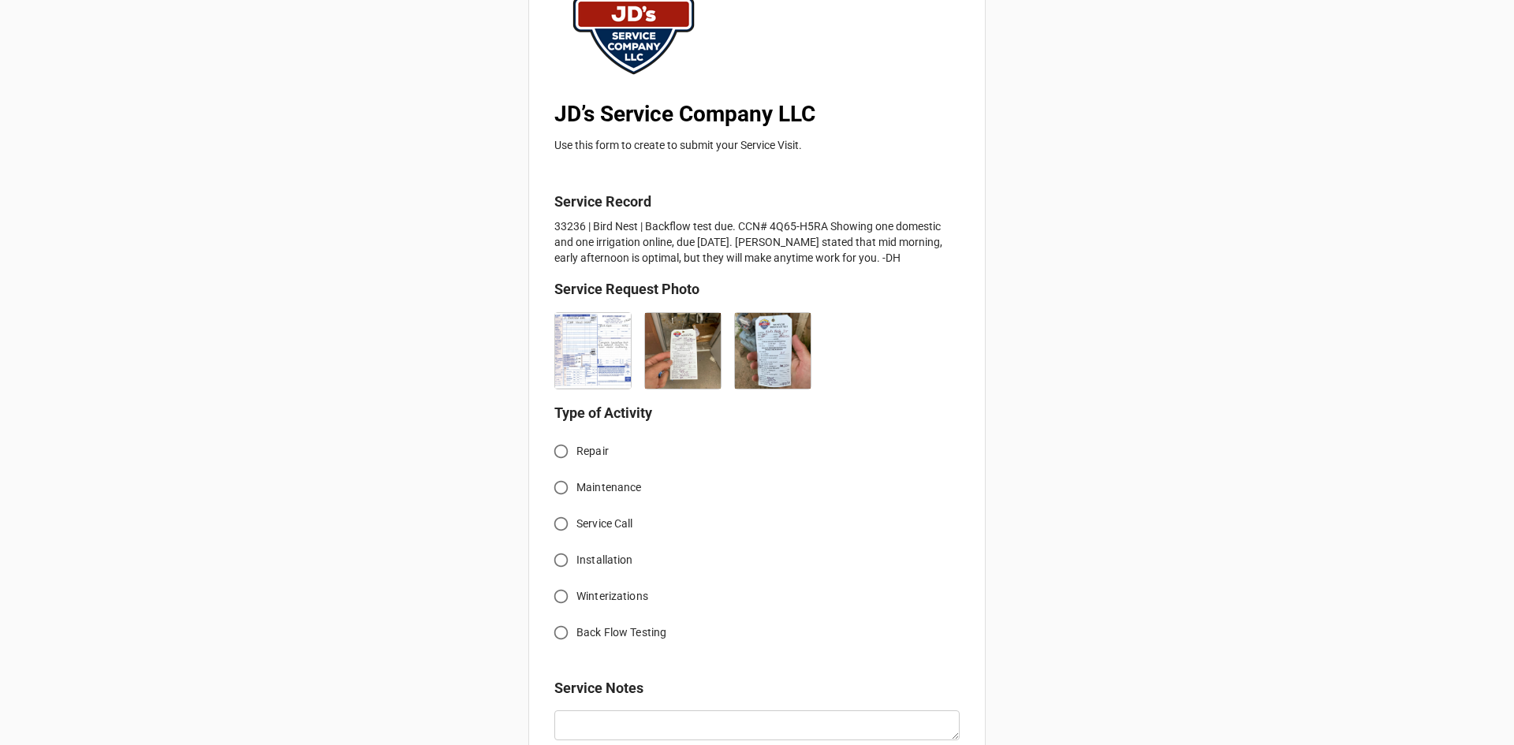
scroll to position [315, 0]
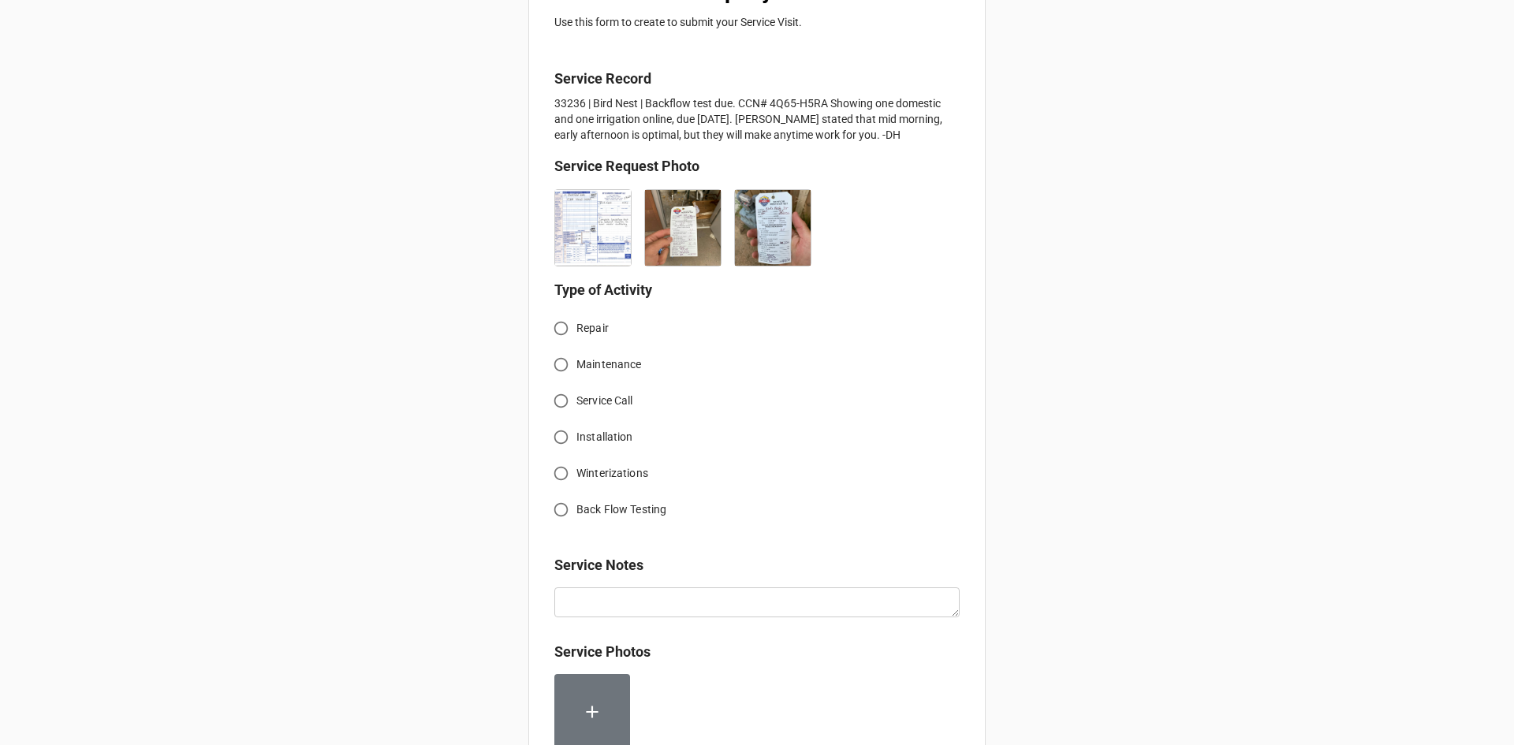
click at [563, 508] on input "Back Flow Testing" at bounding box center [561, 509] width 31 height 31
radio input "true"
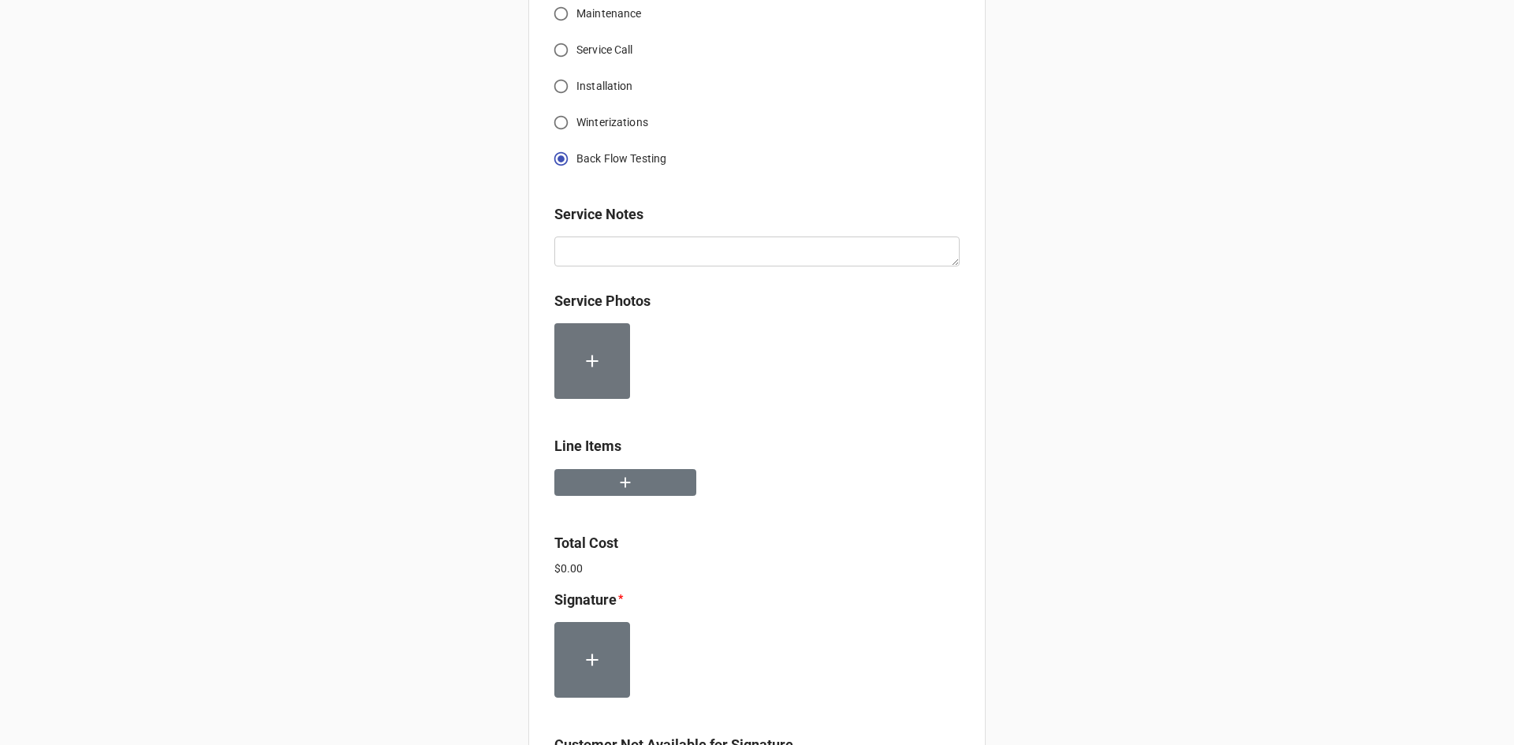
scroll to position [710, 0]
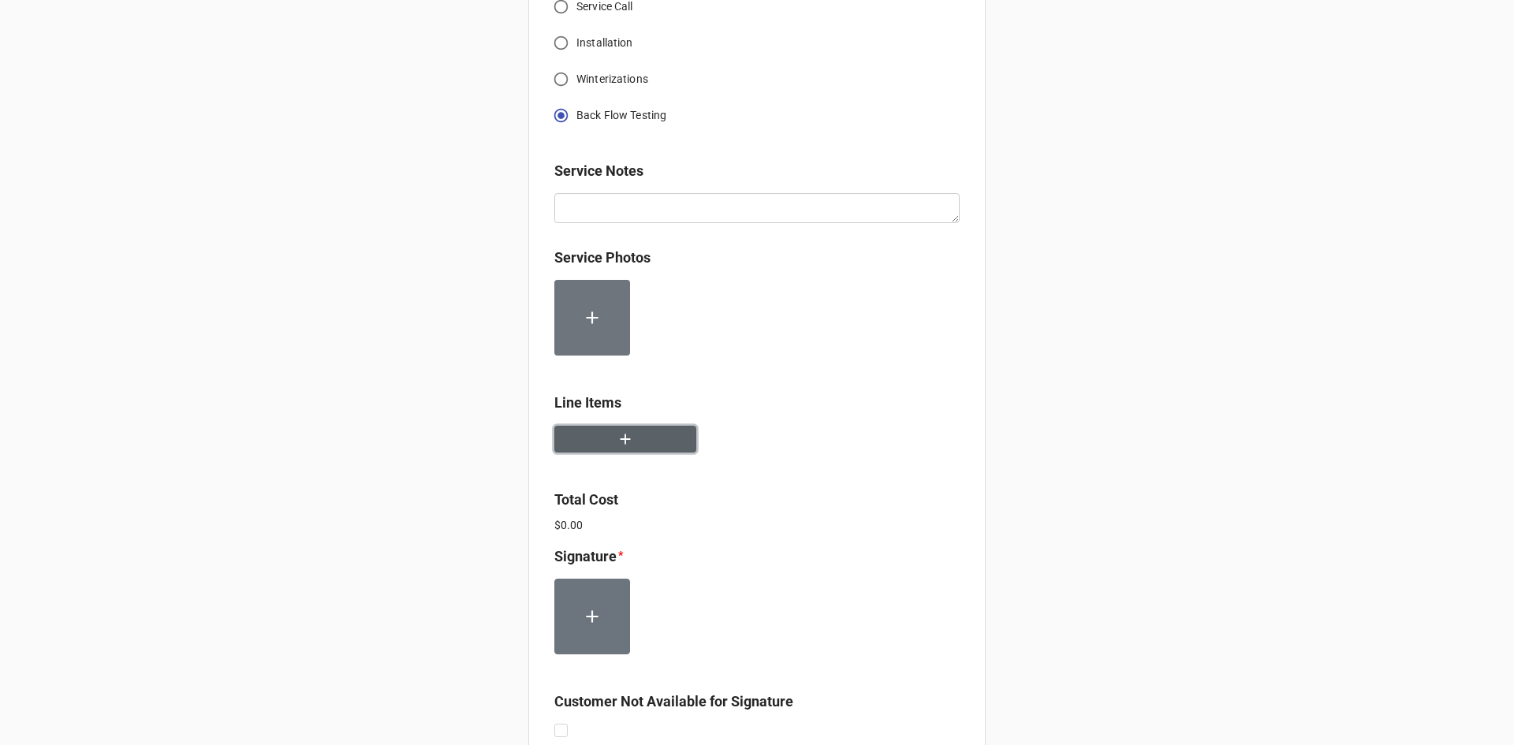
click at [646, 440] on button "button" at bounding box center [625, 440] width 142 height 28
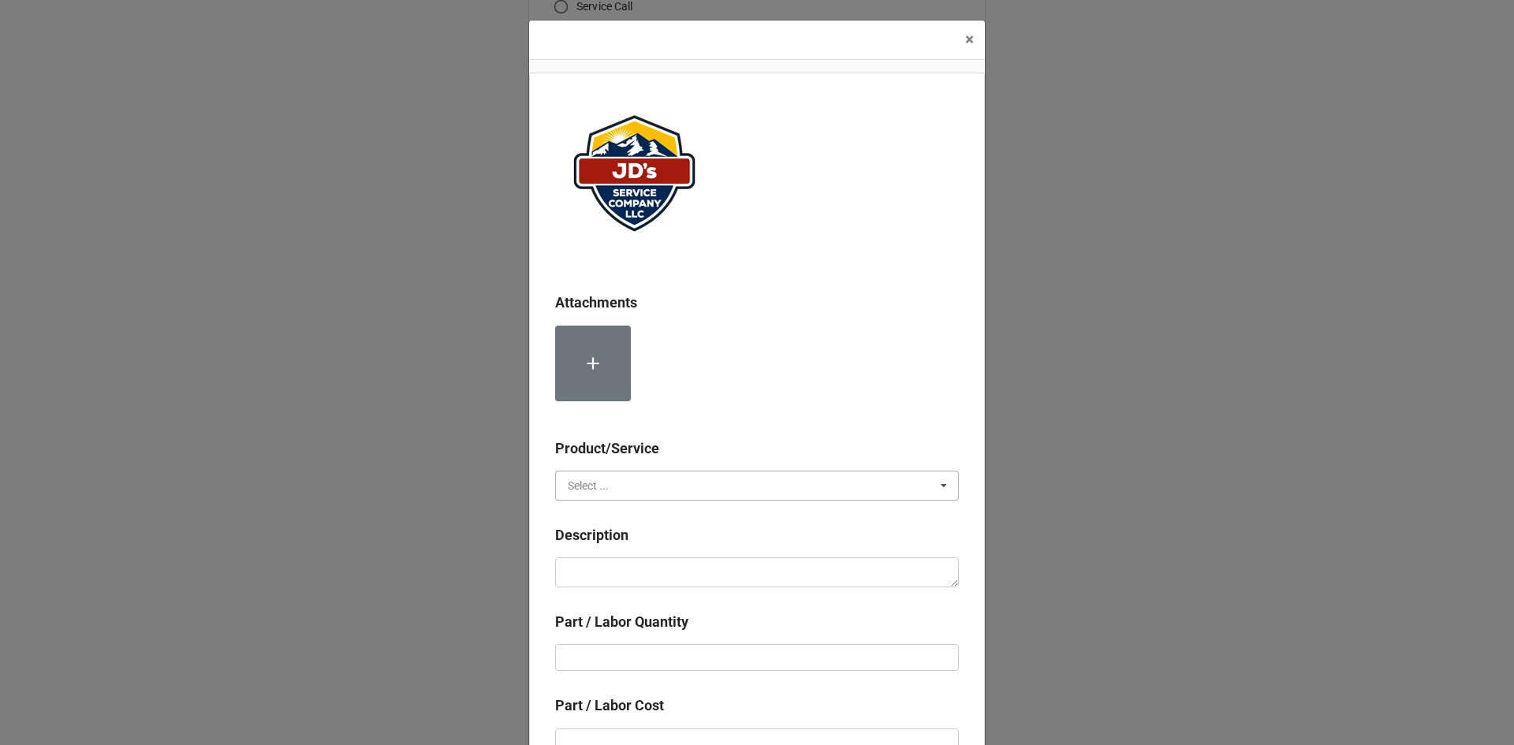
click at [657, 482] on input "text" at bounding box center [758, 485] width 402 height 28
click at [598, 516] on span "Services" at bounding box center [588, 514] width 40 height 13
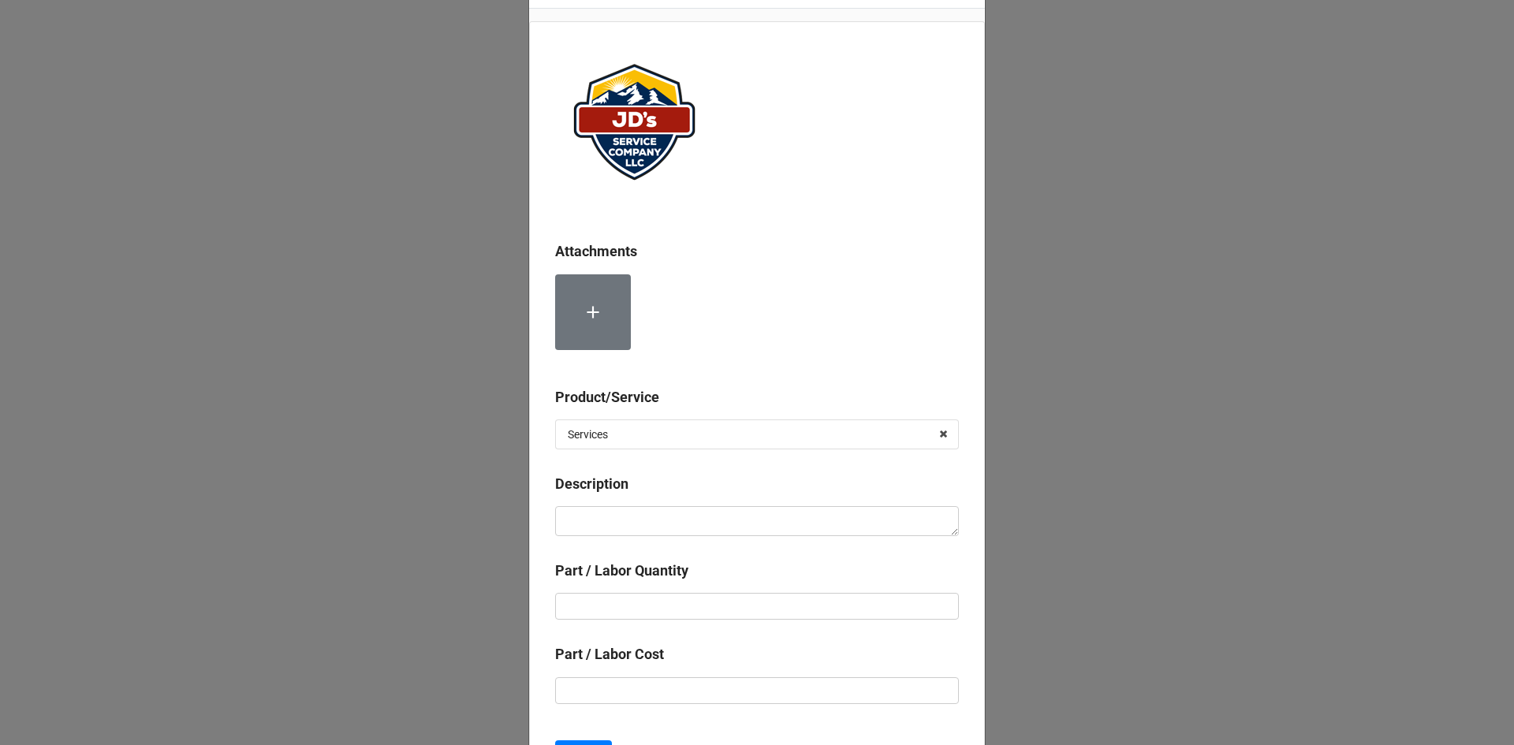
scroll to position [79, 0]
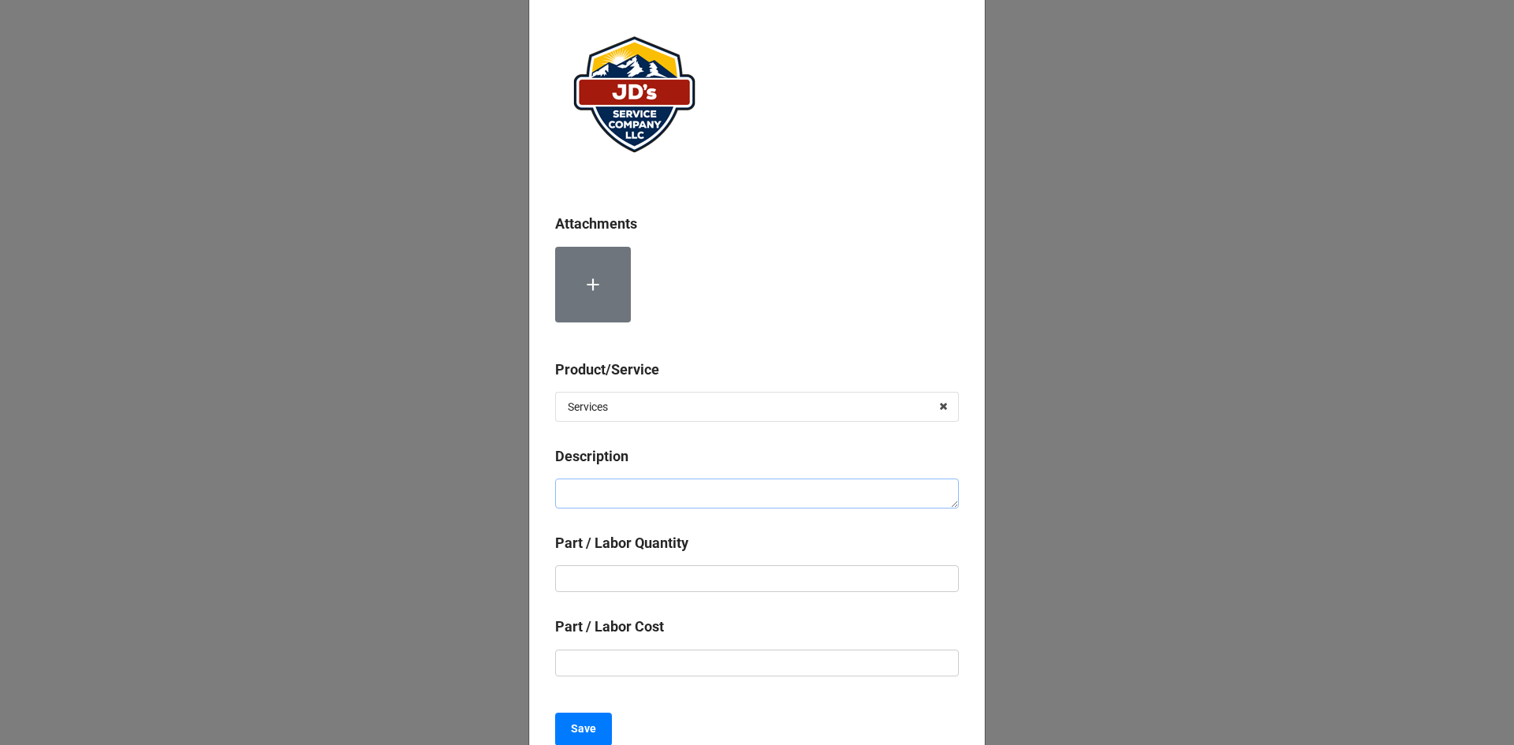
click at [819, 501] on textarea at bounding box center [757, 494] width 404 height 30
paste textarea "Service Address: Bird Nest 1221 High Drive Estes Park, CO 80517 Compete backflo…"
type textarea "x"
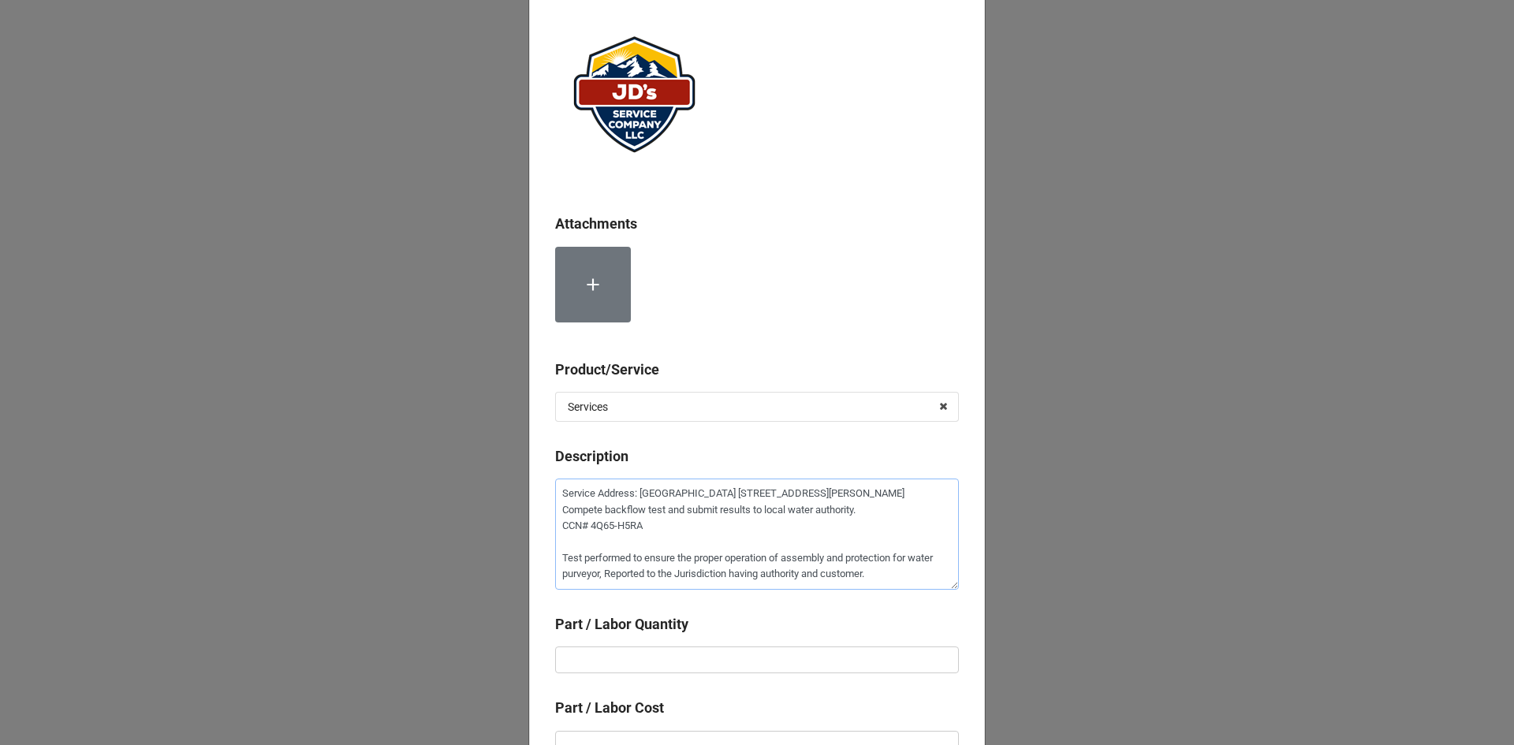
type textarea "Service Address: Bird Nest 1221 High Drive Estes Park, CO 80517 Compete backflo…"
click at [744, 658] on input "text" at bounding box center [757, 659] width 404 height 27
type textarea "x"
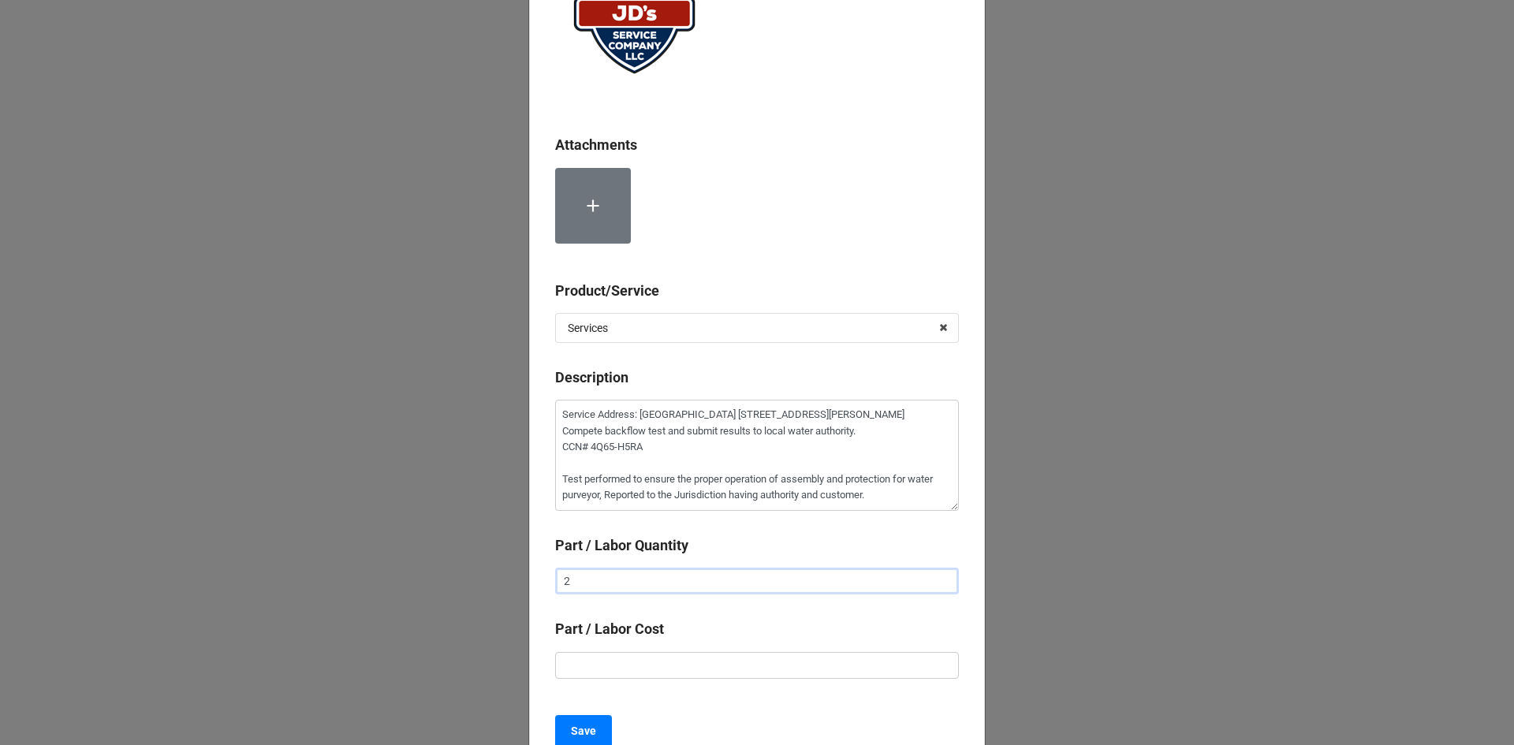
type input "2"
click at [728, 660] on input "text" at bounding box center [757, 665] width 404 height 27
type textarea "x"
type input "$2.00"
type textarea "x"
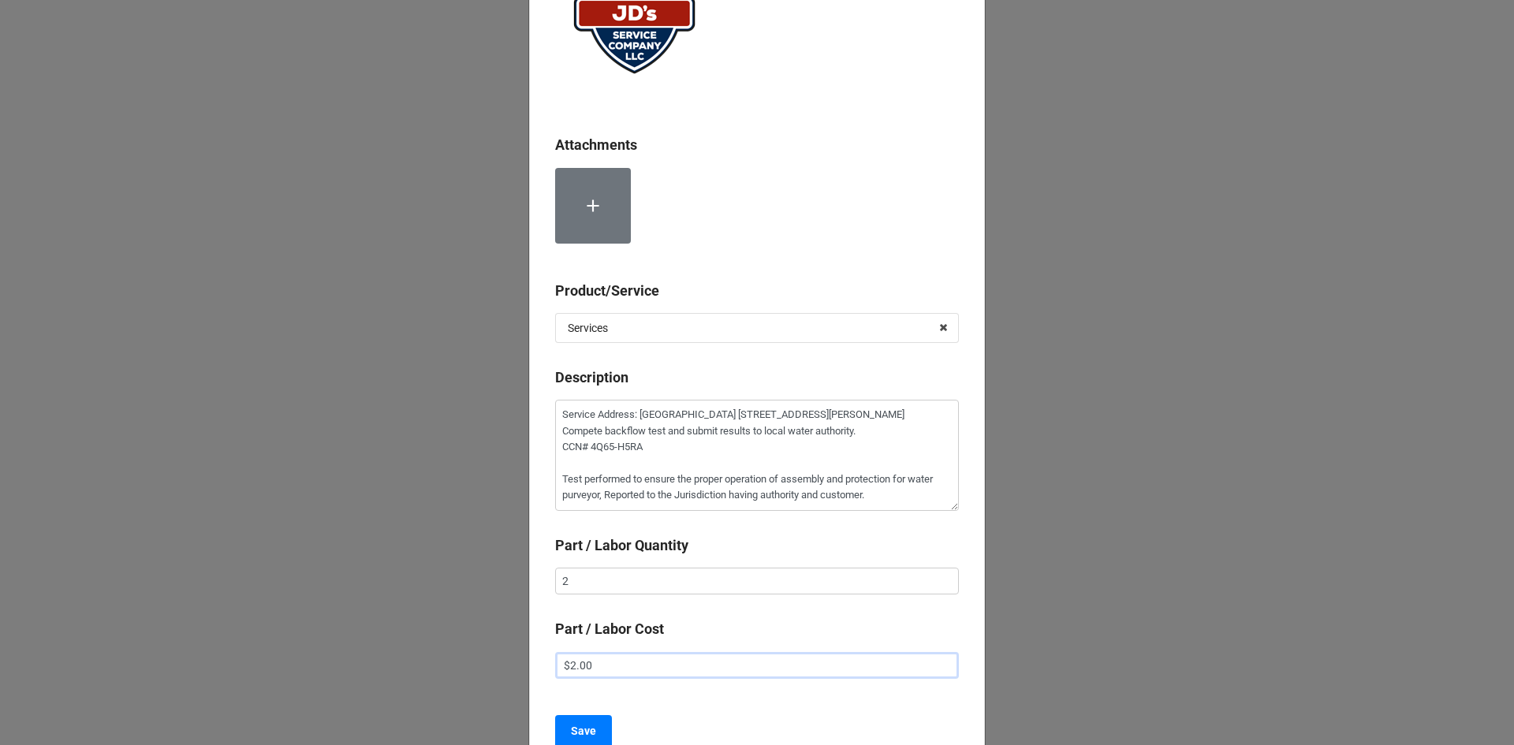
type input "$22.00"
type textarea "x"
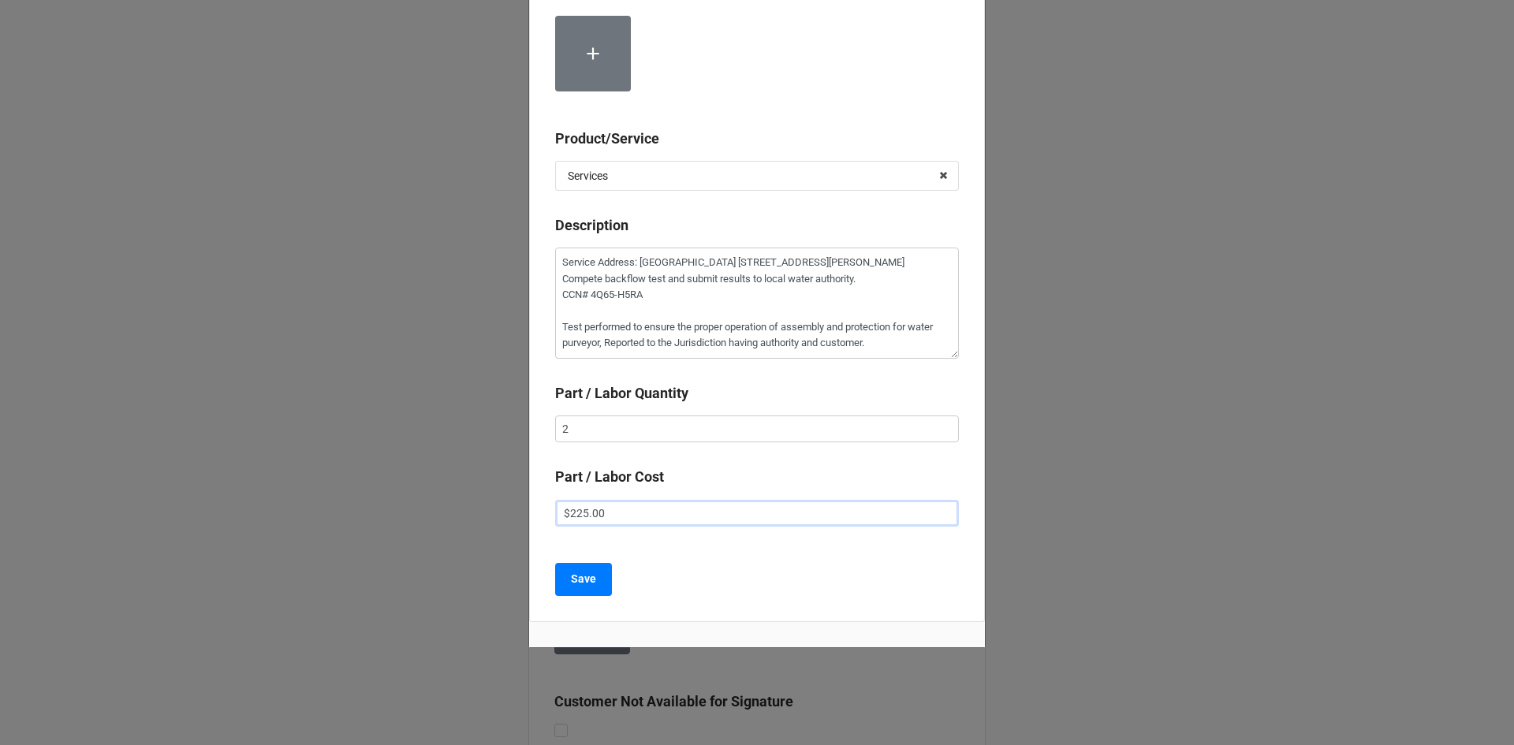
scroll to position [311, 0]
type input "$225.00"
click at [582, 579] on b "Save" at bounding box center [583, 578] width 25 height 17
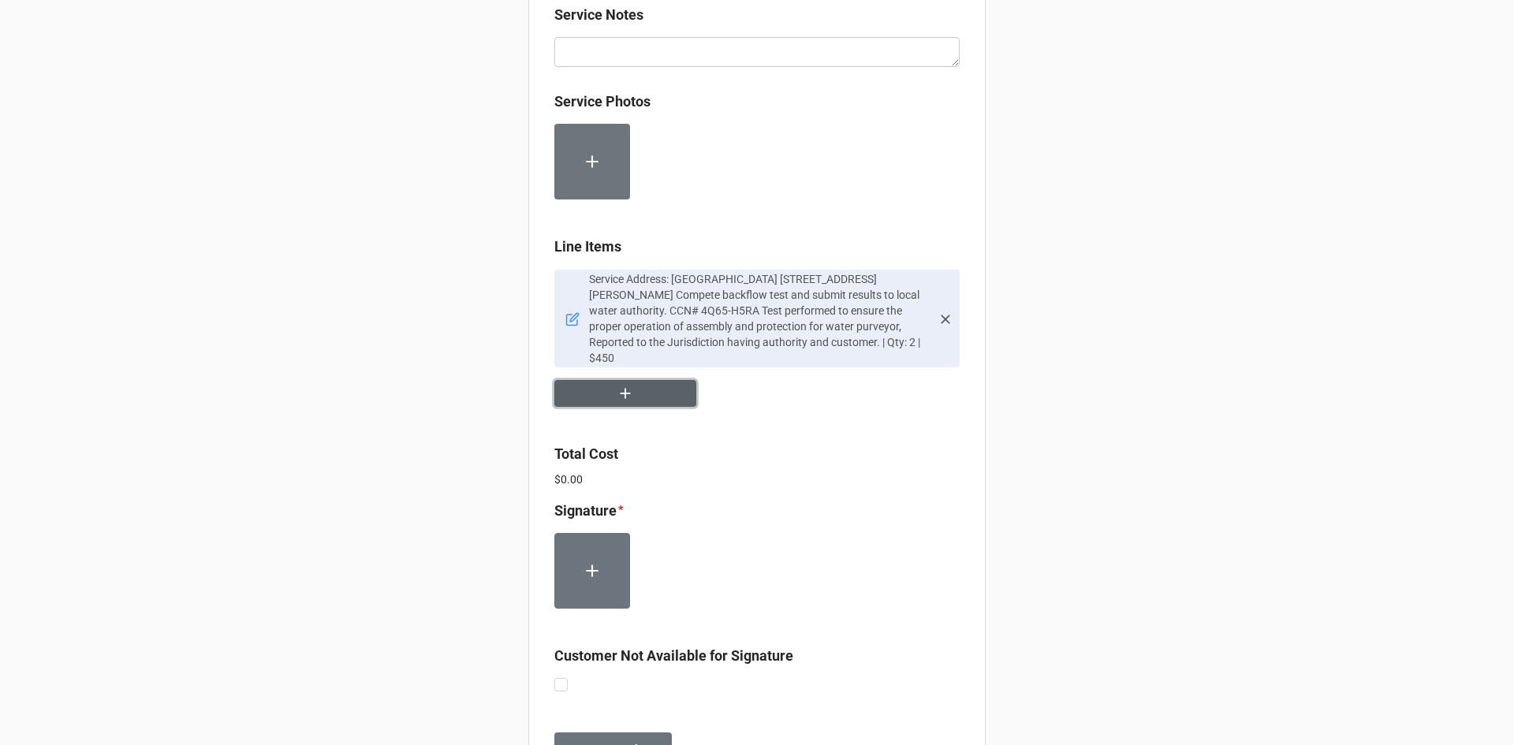
scroll to position [867, 0]
click at [560, 676] on label at bounding box center [560, 676] width 13 height 0
checkbox input "true"
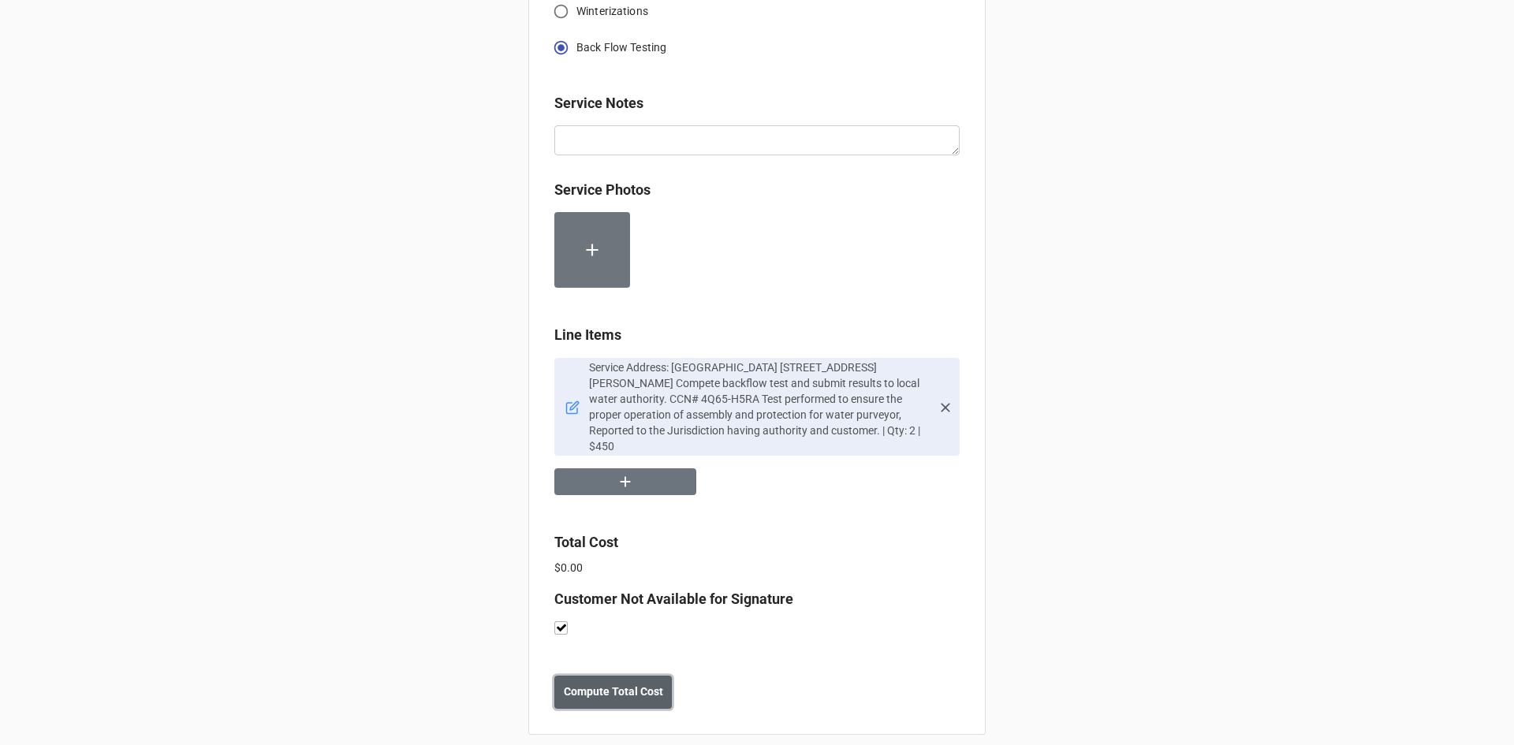
click at [636, 685] on b "Compute Total Cost" at bounding box center [613, 692] width 99 height 17
click at [586, 684] on b "Save" at bounding box center [582, 692] width 25 height 17
